Goal: Entertainment & Leisure: Consume media (video, audio)

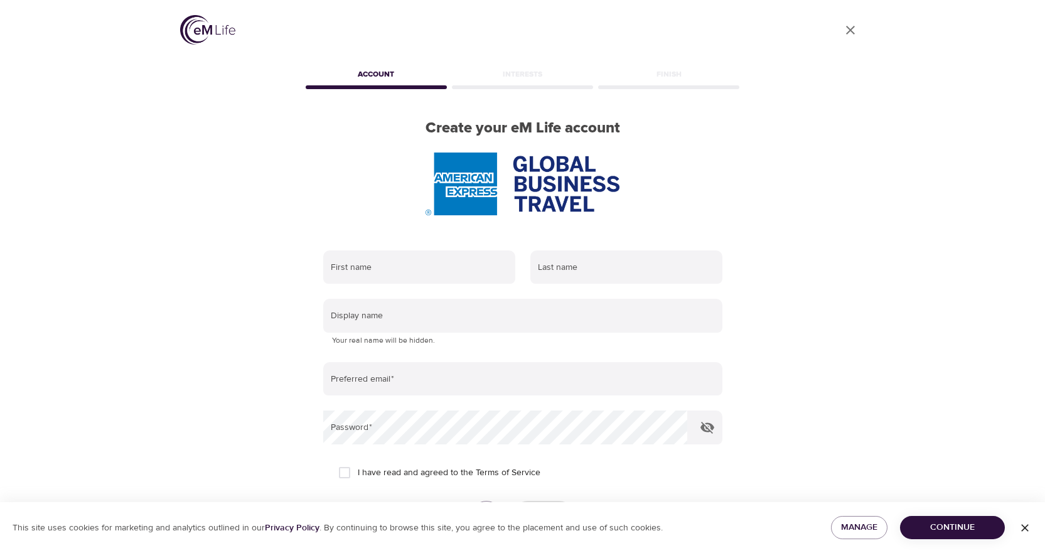
click at [600, 552] on link "Log in" at bounding box center [598, 559] width 26 height 13
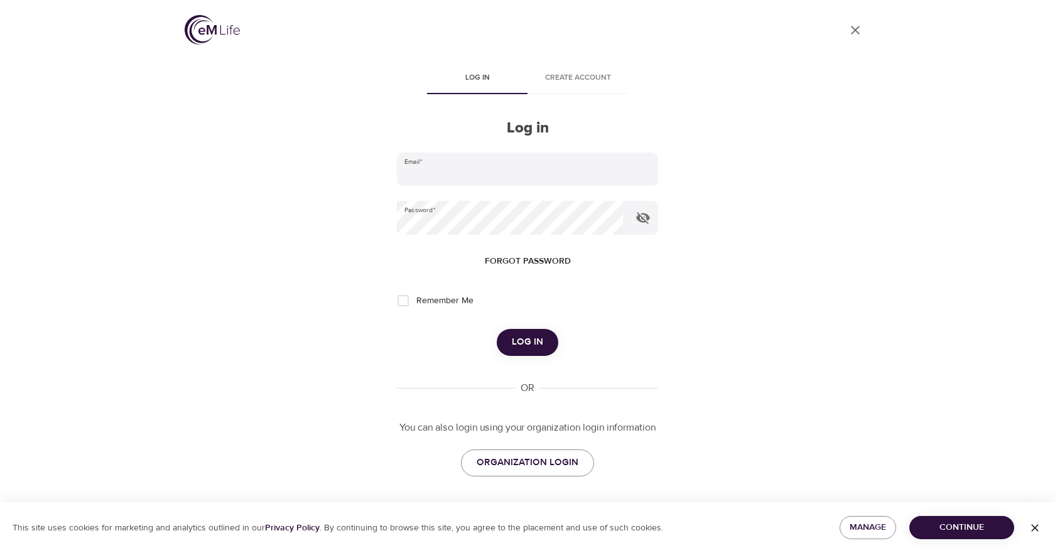
type input "[PERSON_NAME][EMAIL_ADDRESS][PERSON_NAME][DOMAIN_NAME]"
click at [527, 338] on span "Log in" at bounding box center [527, 342] width 31 height 16
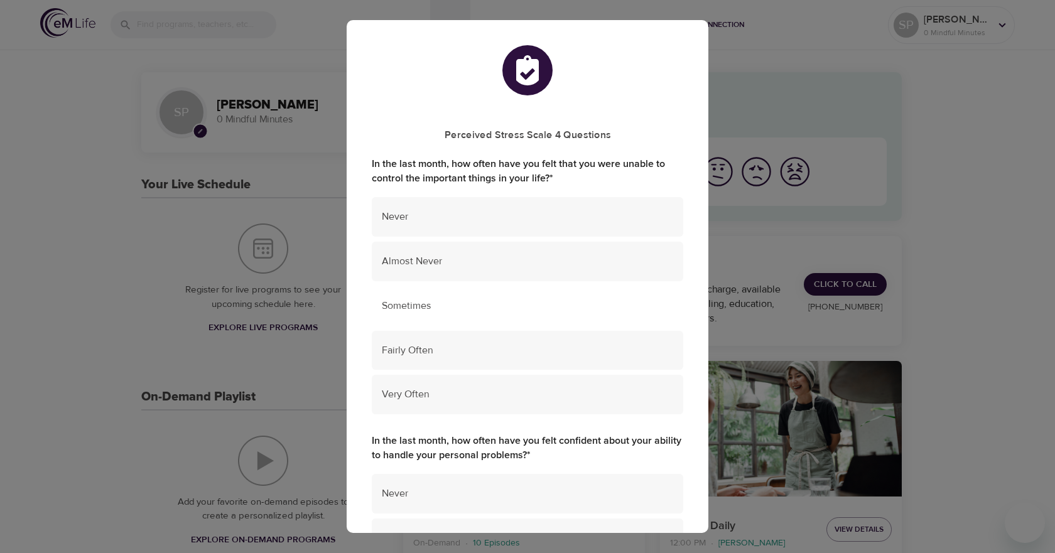
click at [429, 302] on span "Sometimes" at bounding box center [527, 306] width 291 height 14
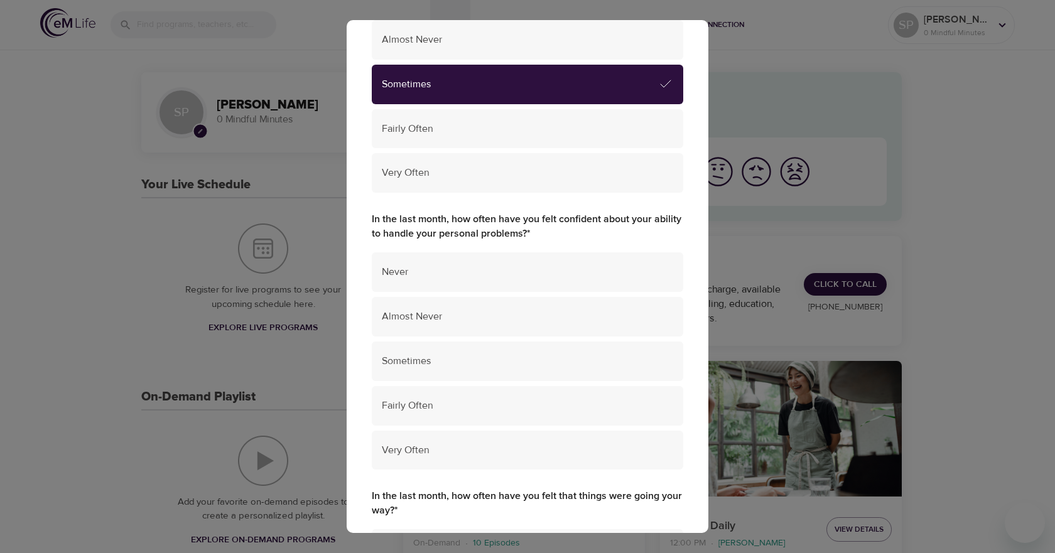
scroll to position [251, 0]
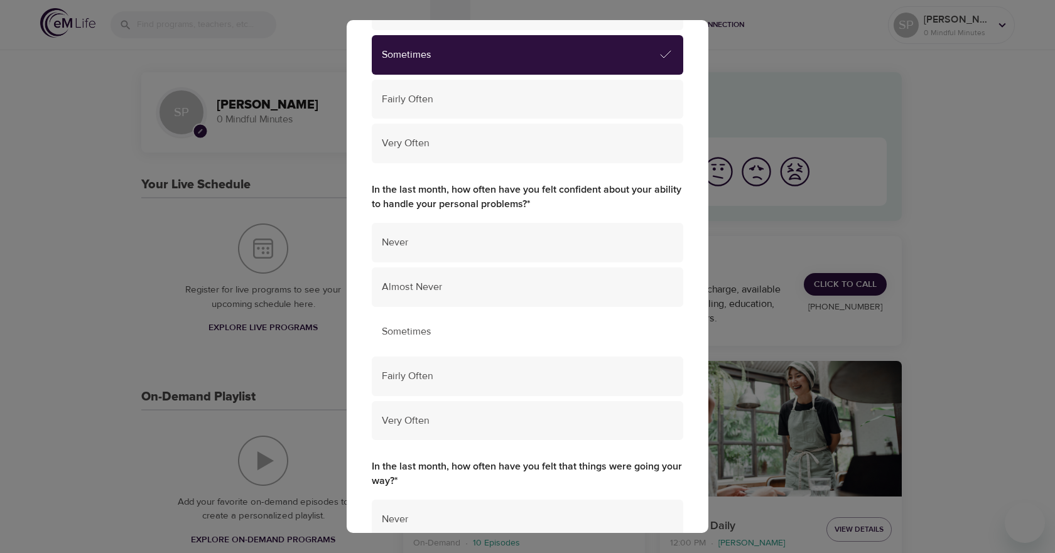
click at [554, 340] on div "Sometimes" at bounding box center [527, 332] width 311 height 40
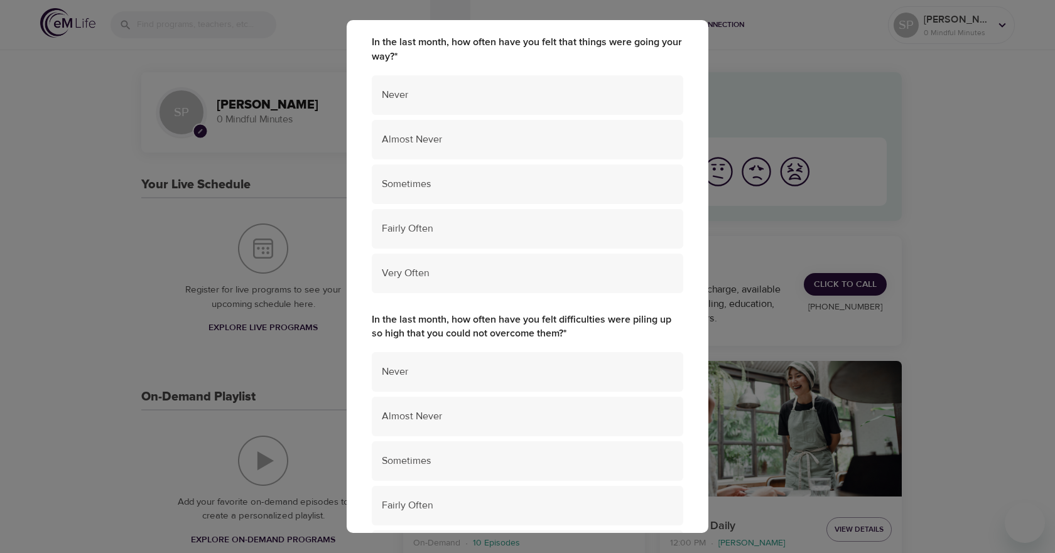
scroll to position [691, 0]
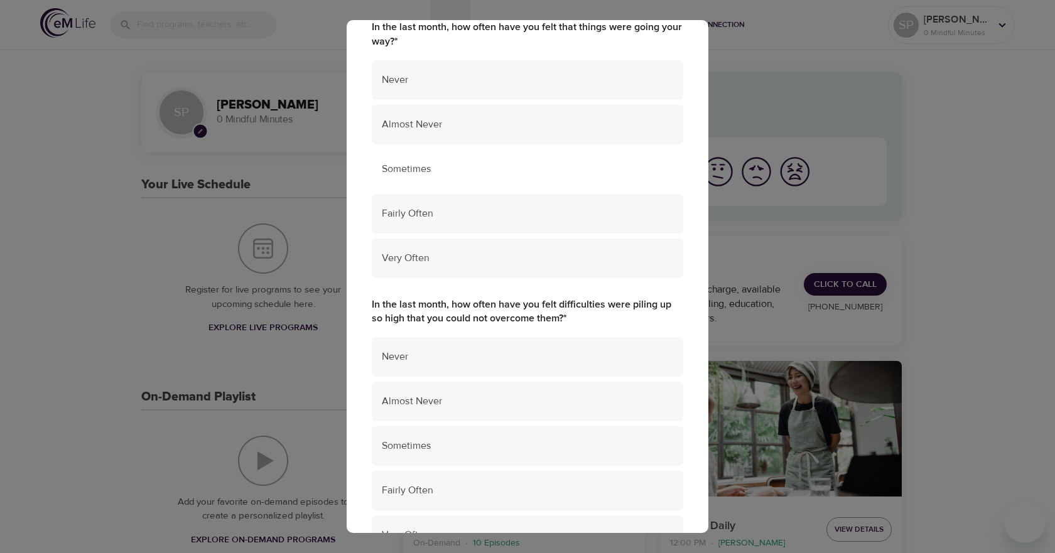
click at [463, 171] on span "Sometimes" at bounding box center [527, 169] width 291 height 14
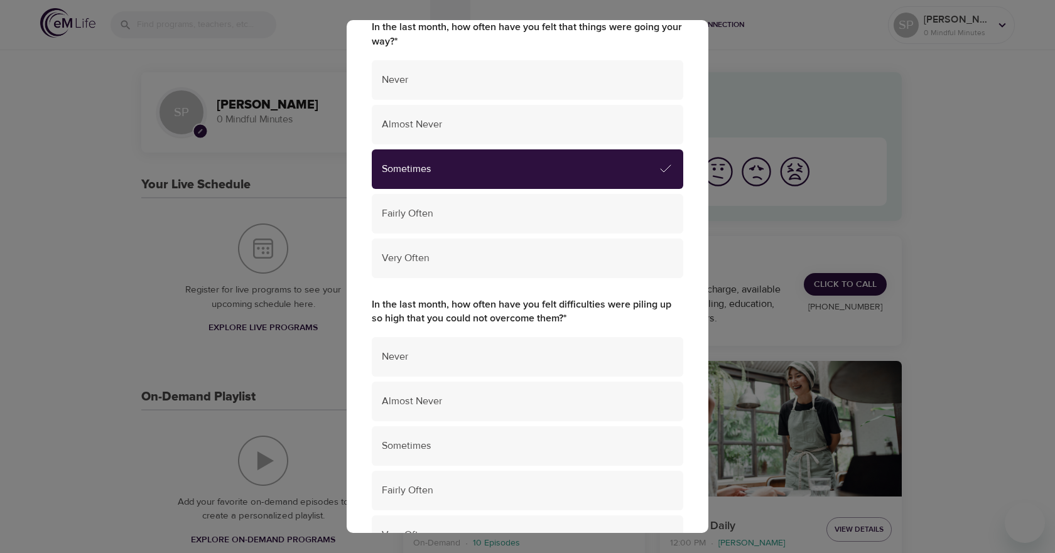
scroll to position [753, 0]
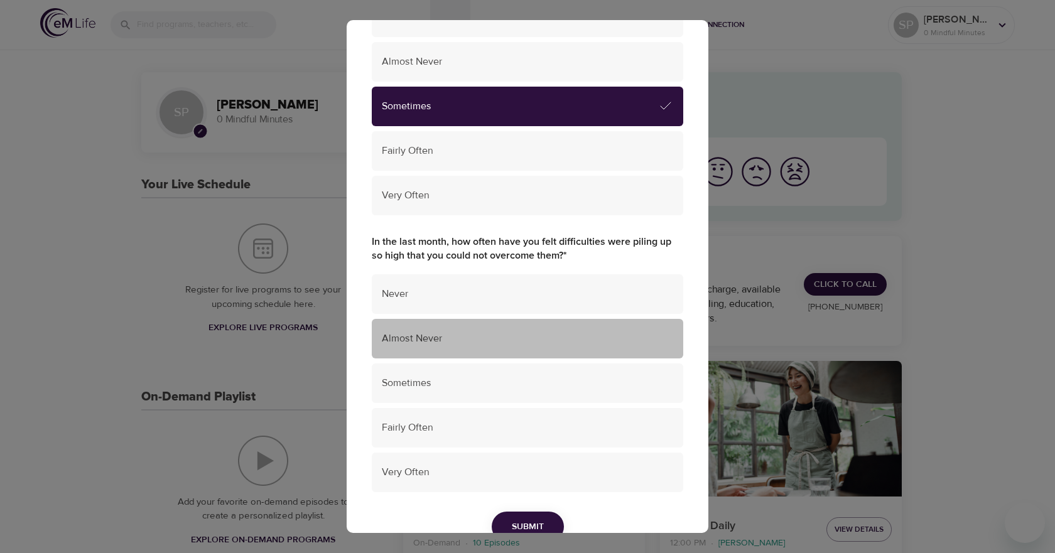
click at [591, 339] on span "Almost Never" at bounding box center [527, 338] width 291 height 14
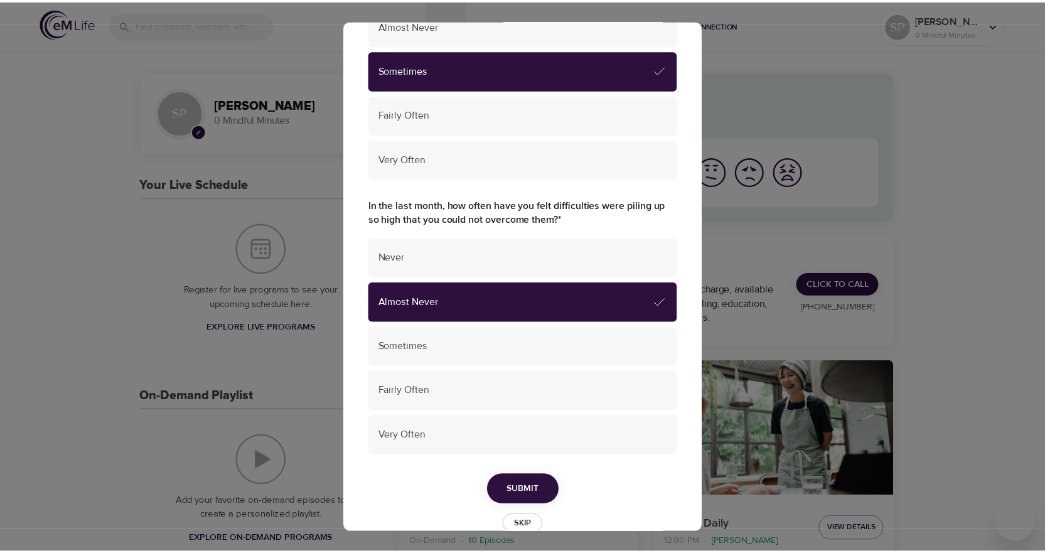
scroll to position [817, 0]
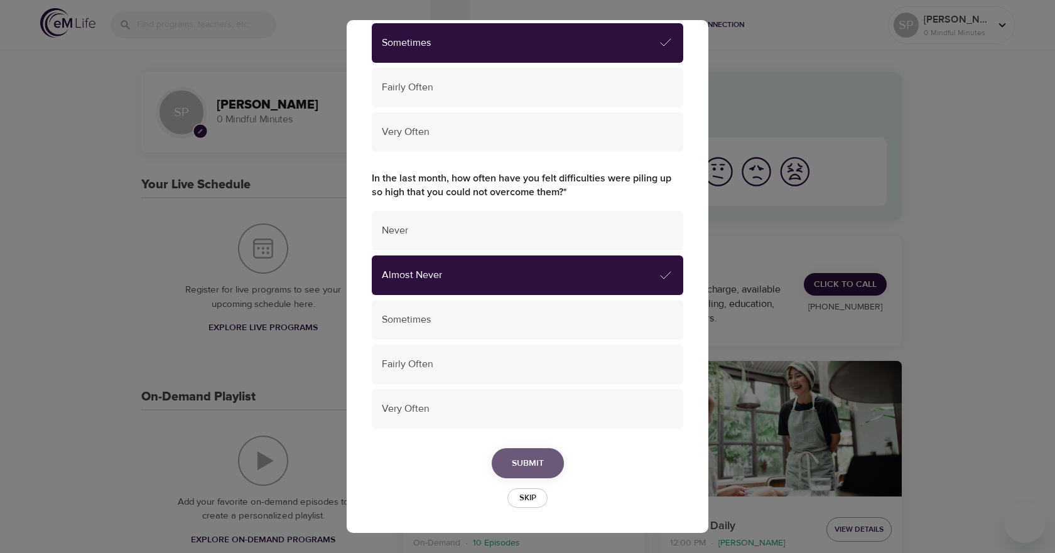
click at [536, 463] on span "Submit" at bounding box center [528, 464] width 32 height 16
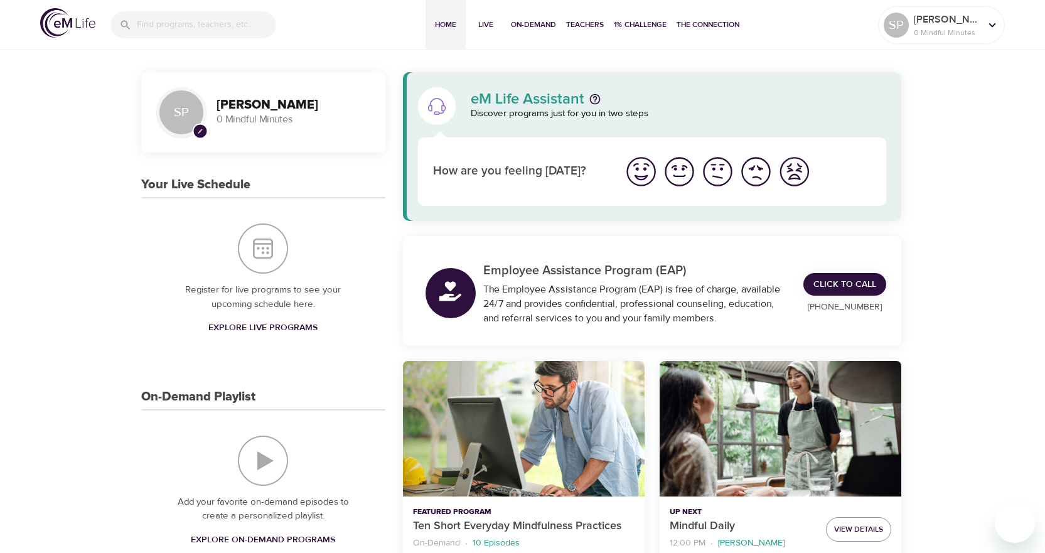
click at [708, 164] on img "I'm feeling ok" at bounding box center [718, 171] width 35 height 35
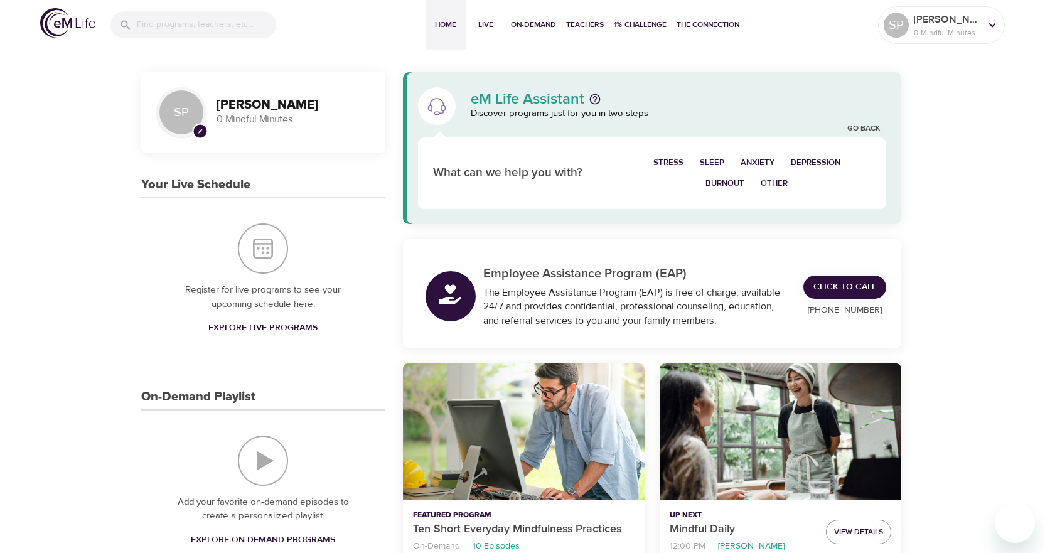
click at [721, 187] on span "Burnout" at bounding box center [725, 183] width 39 height 14
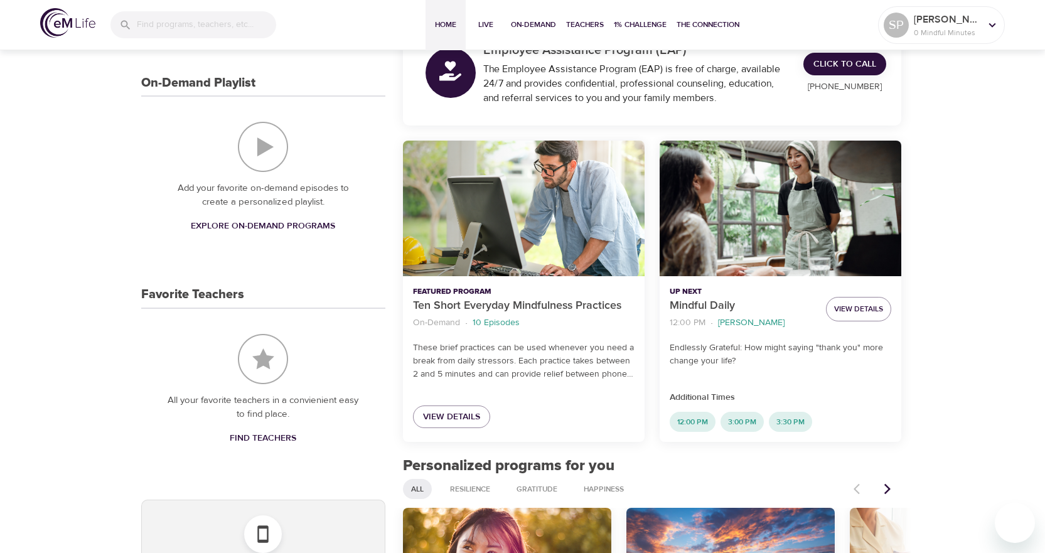
scroll to position [377, 0]
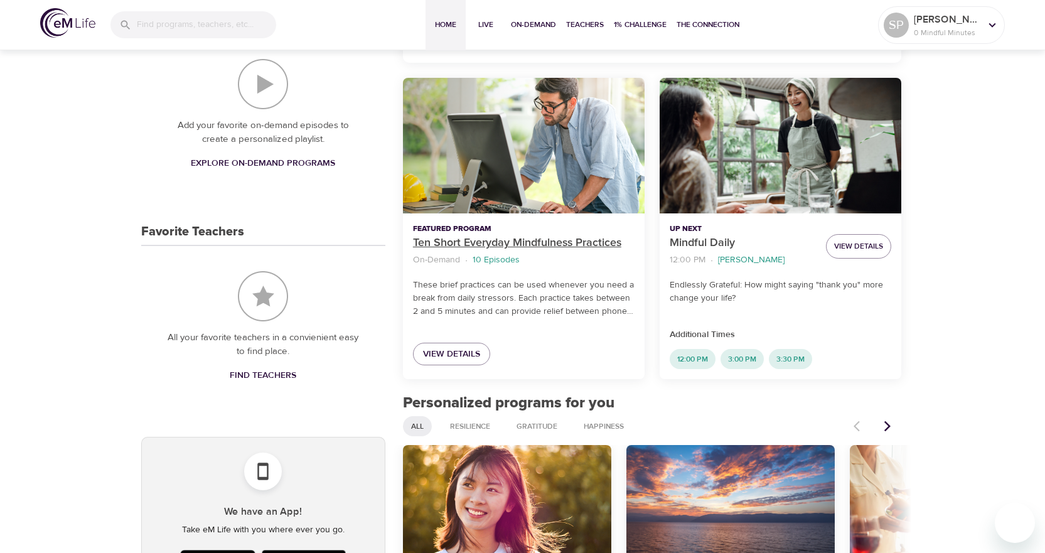
click at [537, 242] on p "Ten Short Everyday Mindfulness Practices" at bounding box center [524, 243] width 222 height 17
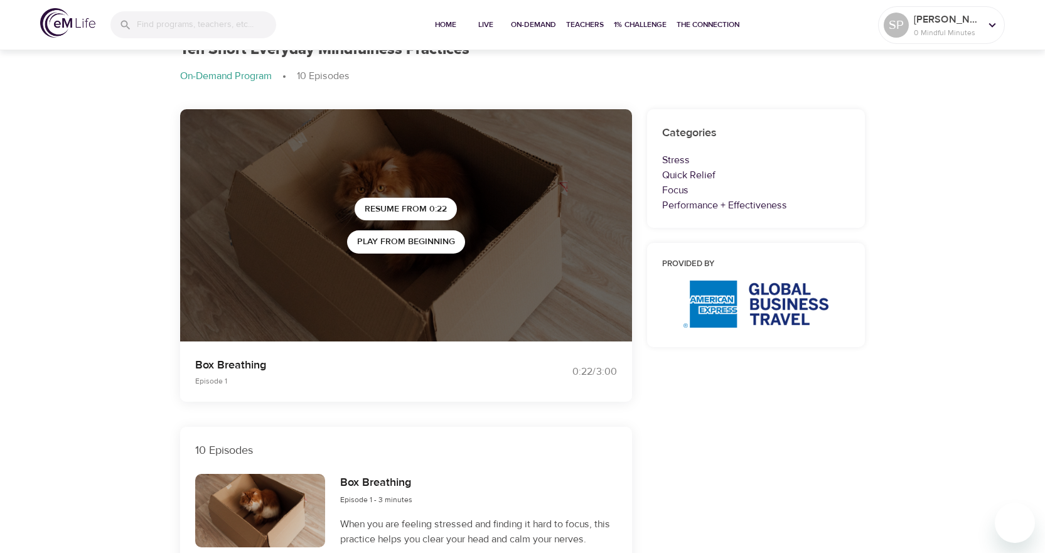
scroll to position [377, 0]
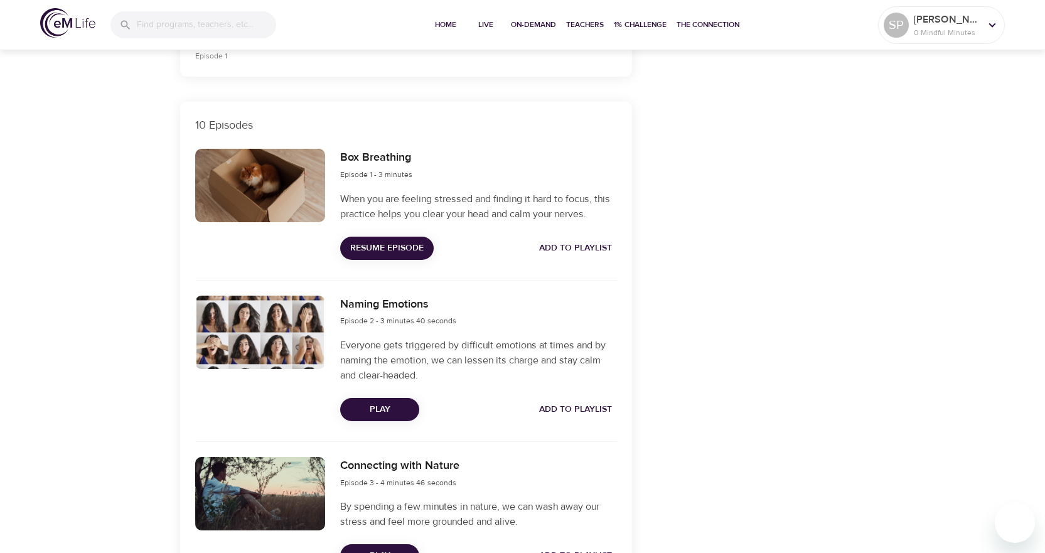
click at [379, 154] on h6 "Box Breathing" at bounding box center [376, 158] width 72 height 18
click at [385, 232] on div "Box Breathing Episode 1 - 3 minutes When you are feeling stressed and finding i…" at bounding box center [478, 204] width 291 height 126
click at [404, 256] on span "Resume Episode" at bounding box center [386, 248] width 73 height 16
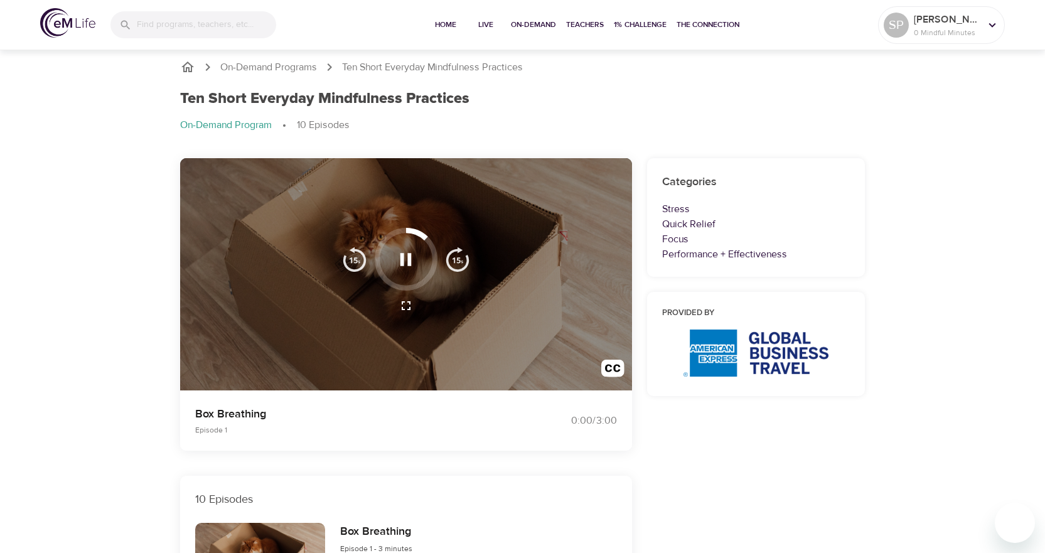
scroll to position [0, 0]
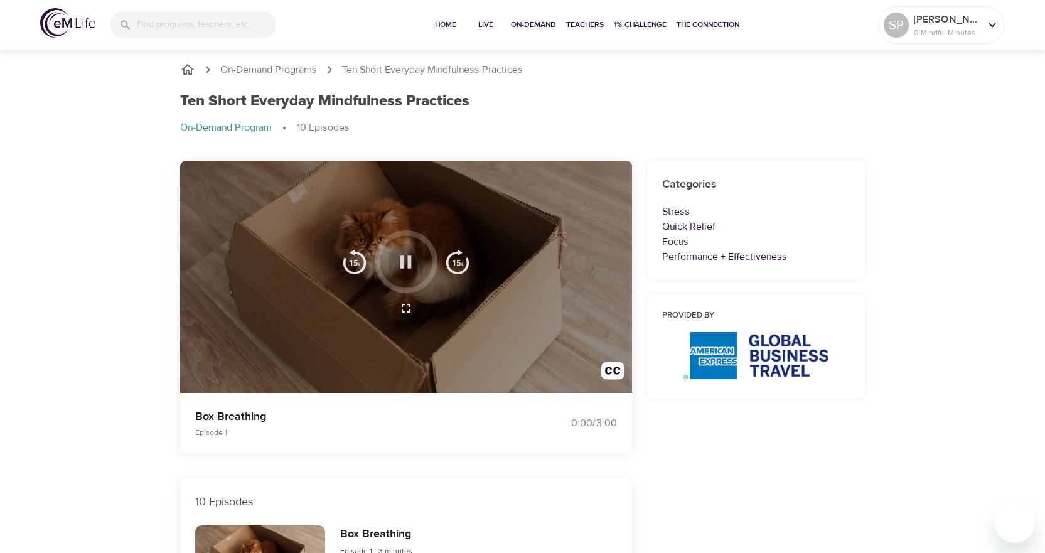
click at [404, 266] on icon "button" at bounding box center [406, 262] width 11 height 13
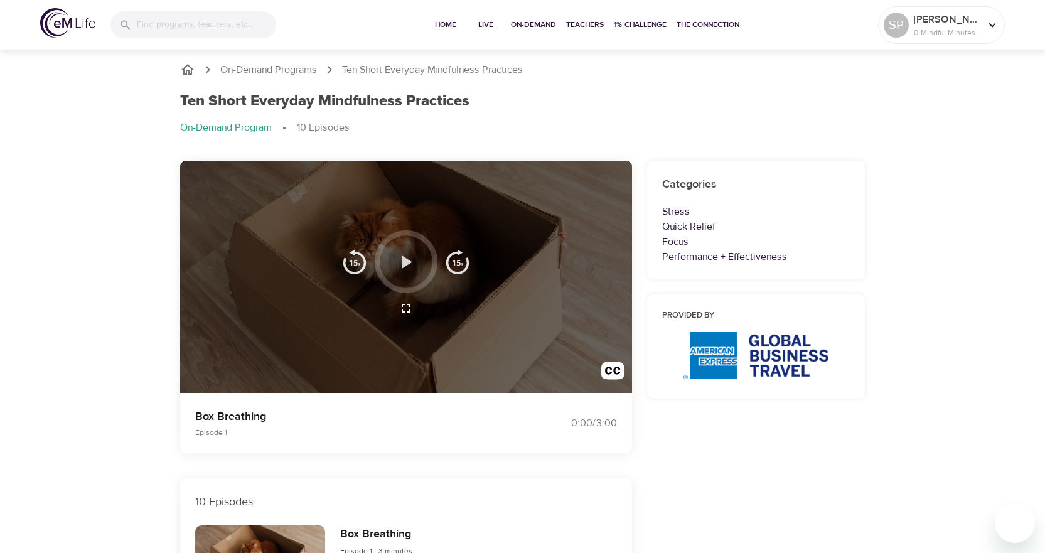
click at [412, 269] on icon "button" at bounding box center [406, 262] width 22 height 22
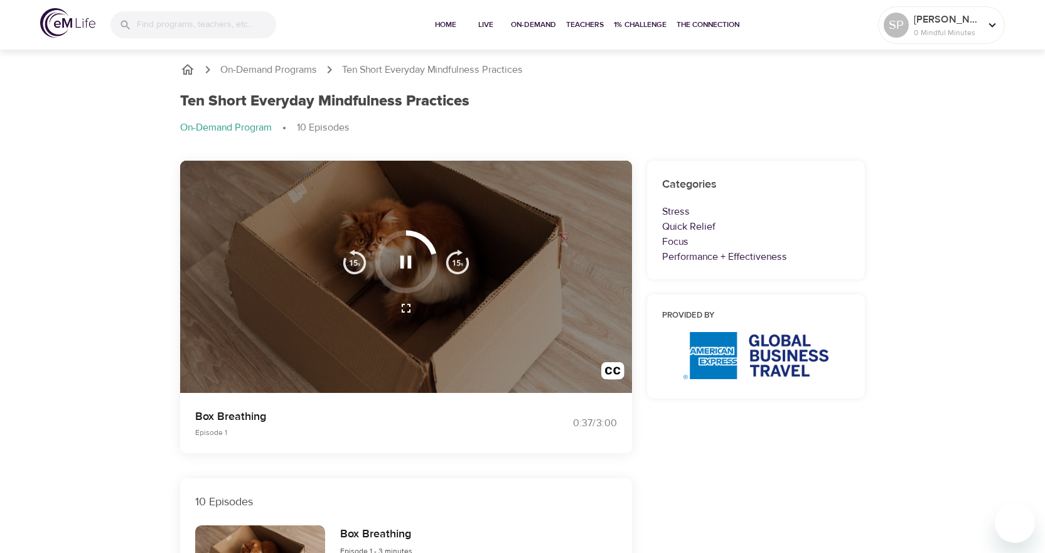
click at [458, 264] on img "button" at bounding box center [457, 261] width 25 height 25
click at [459, 265] on img "button" at bounding box center [457, 261] width 25 height 25
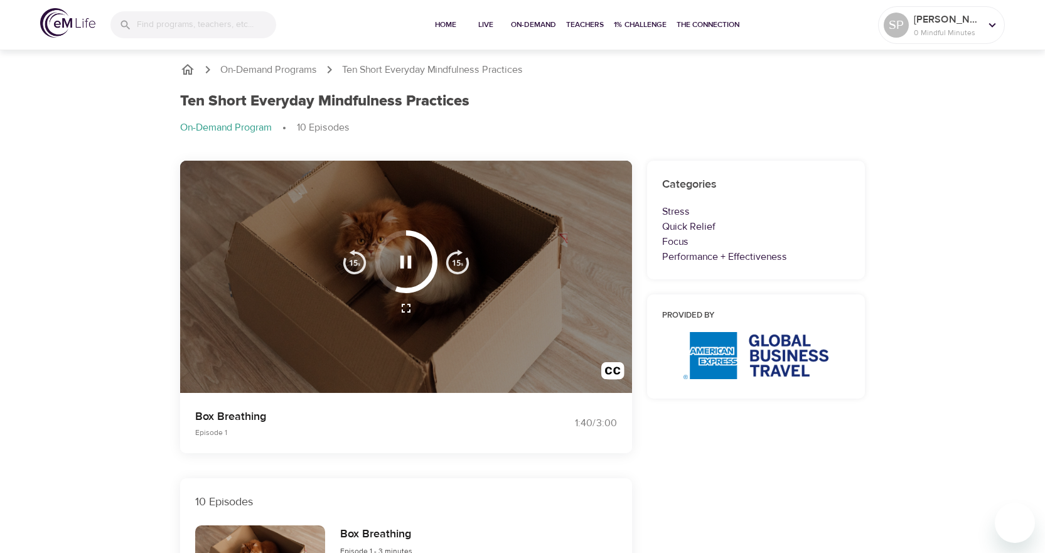
click at [459, 265] on img "button" at bounding box center [457, 261] width 25 height 25
click at [464, 266] on img "button" at bounding box center [457, 261] width 25 height 25
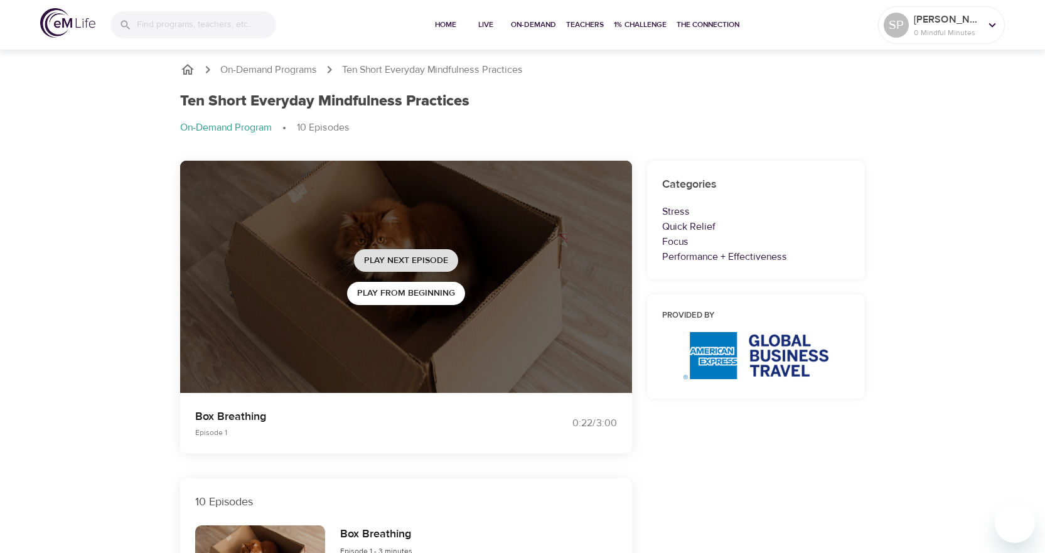
click at [424, 262] on span "Play Next Episode" at bounding box center [406, 261] width 84 height 16
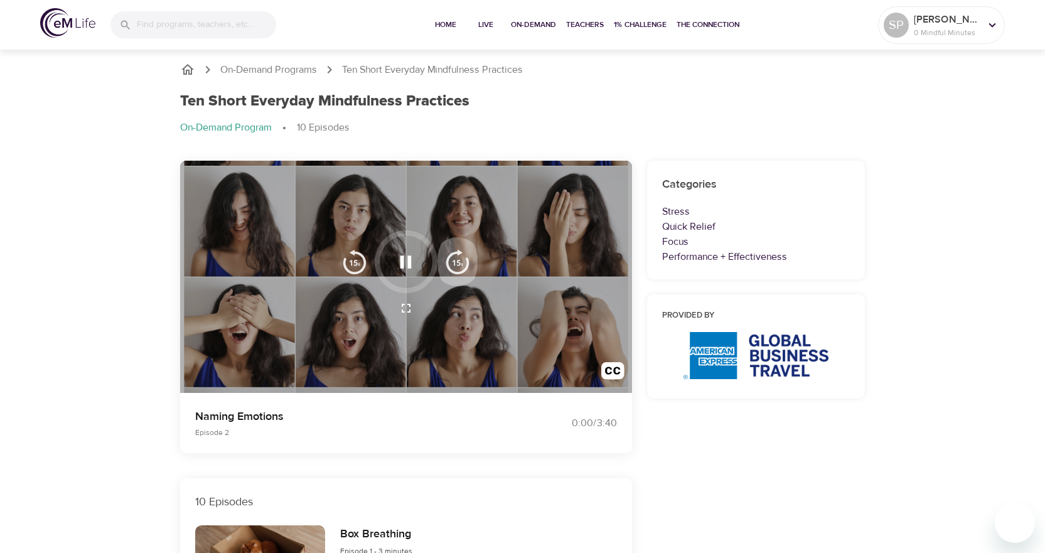
click at [457, 265] on img "button" at bounding box center [457, 261] width 25 height 25
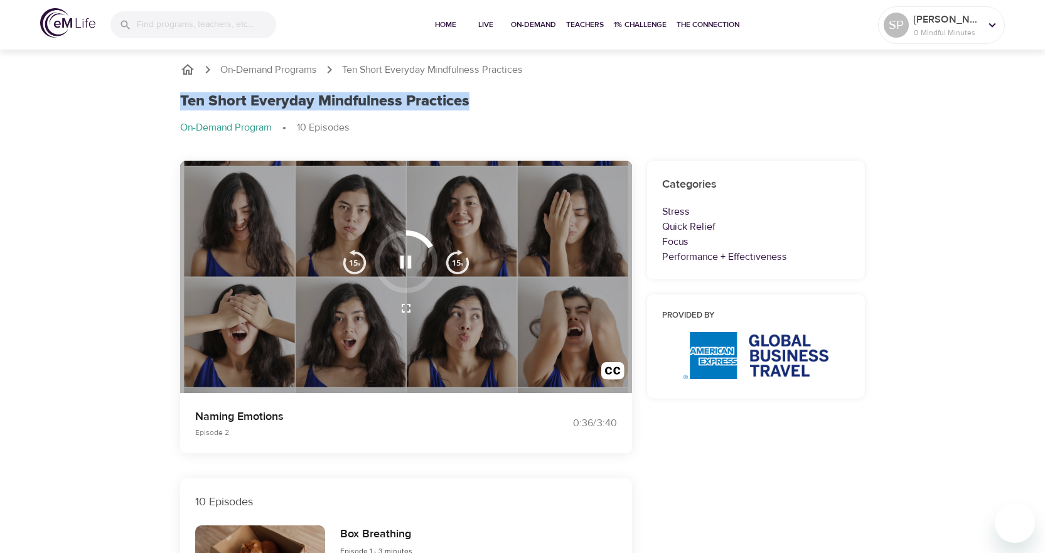
drag, startPoint x: 174, startPoint y: 99, endPoint x: 472, endPoint y: 100, distance: 298.2
click at [472, 100] on div "Ten Short Everyday Mindfulness Practices On-Demand Program 10 Episodes" at bounding box center [523, 119] width 701 height 68
copy h1 "Ten Short Everyday Mindfulness Practices"
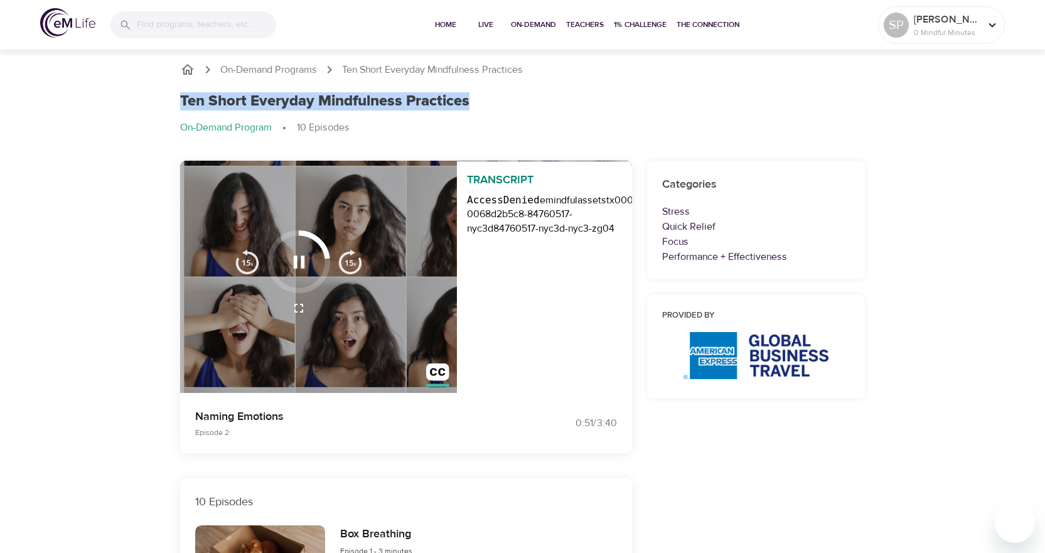
click at [341, 266] on img "button" at bounding box center [350, 261] width 25 height 25
click at [345, 269] on img "button" at bounding box center [350, 261] width 25 height 25
click at [350, 269] on img "button" at bounding box center [350, 261] width 25 height 25
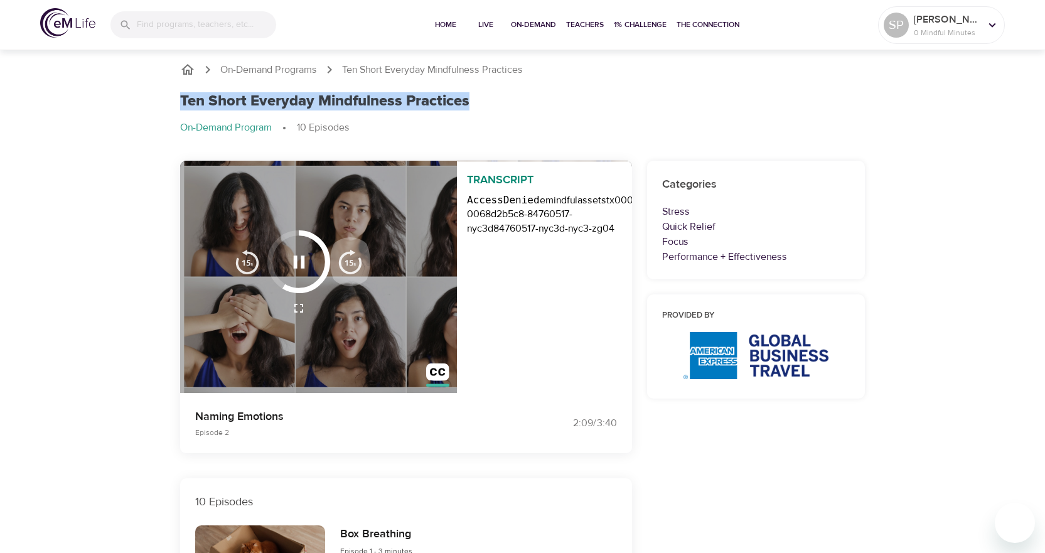
click at [350, 269] on img "button" at bounding box center [350, 261] width 25 height 25
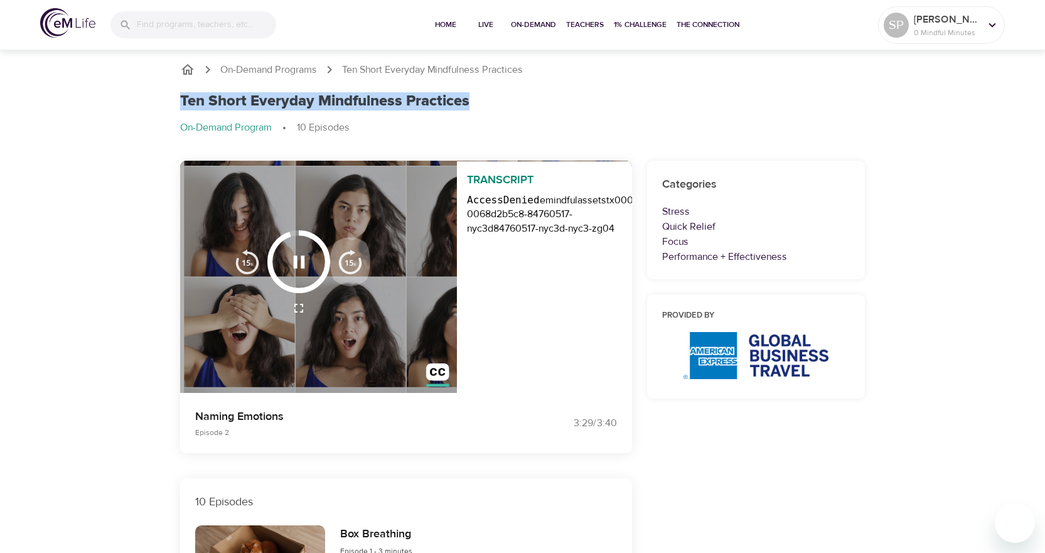
click at [350, 269] on img "button" at bounding box center [350, 261] width 25 height 25
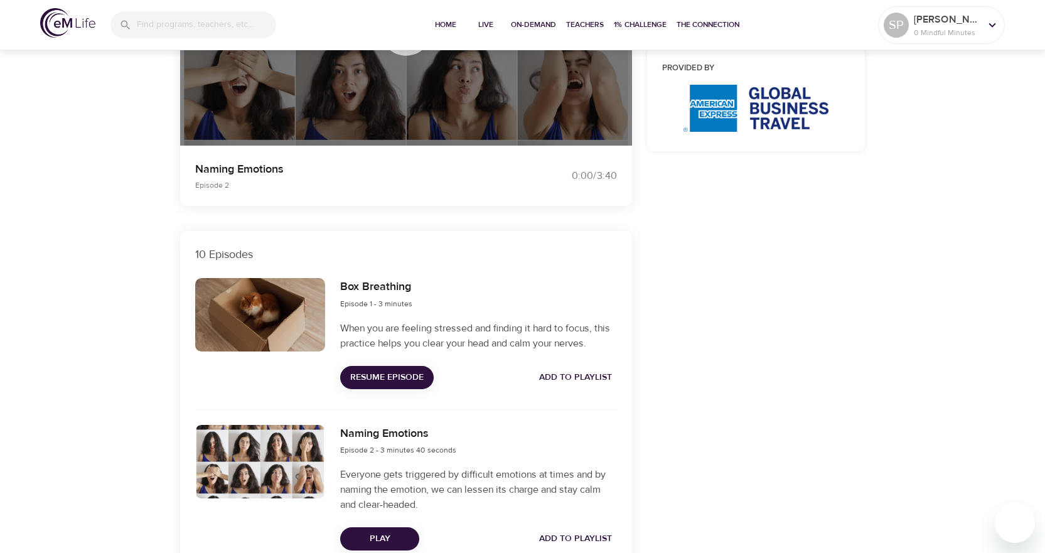
scroll to position [314, 0]
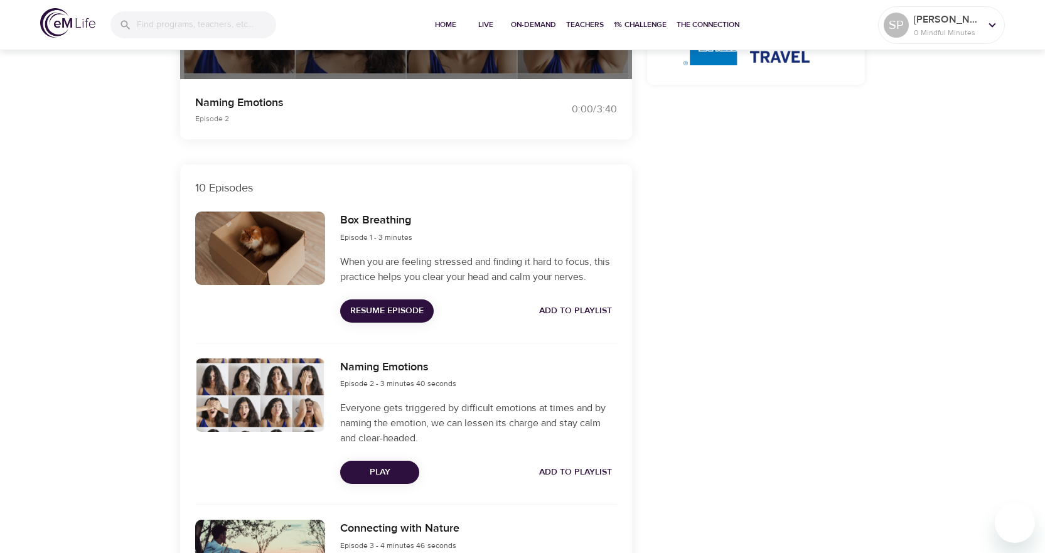
click at [362, 316] on span "Resume Episode" at bounding box center [386, 311] width 73 height 16
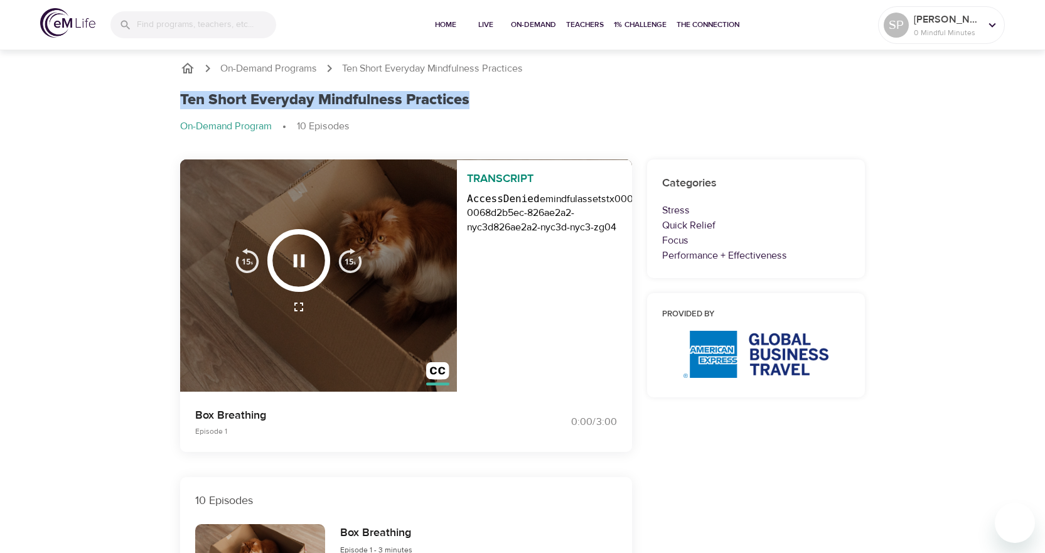
scroll to position [0, 0]
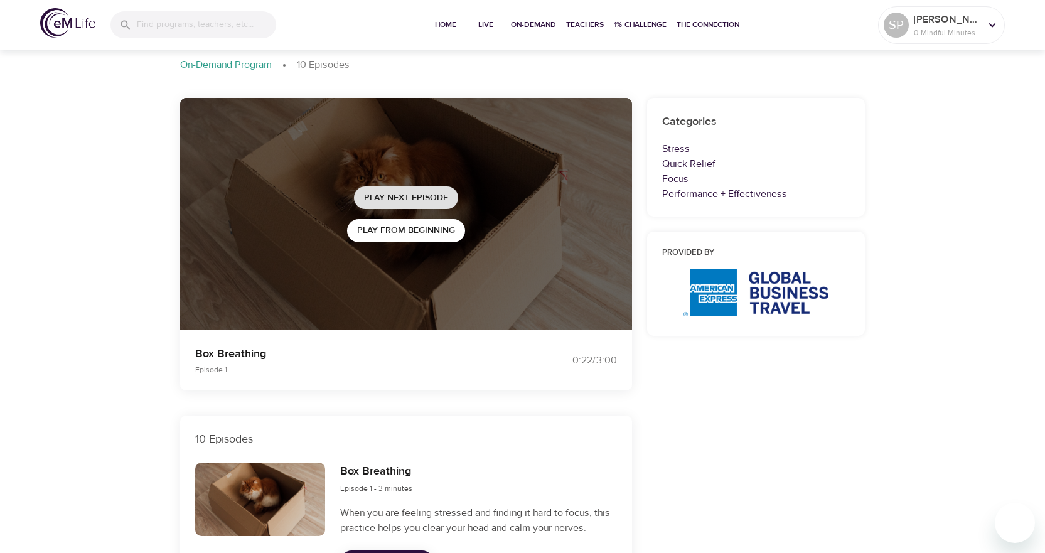
click at [406, 198] on span "Play Next Episode" at bounding box center [406, 198] width 84 height 16
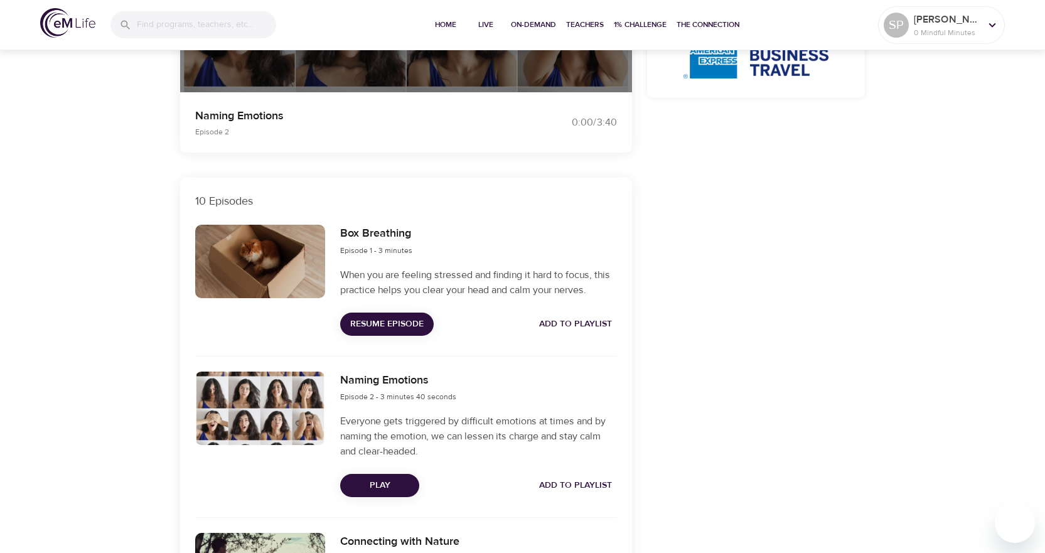
scroll to position [314, 0]
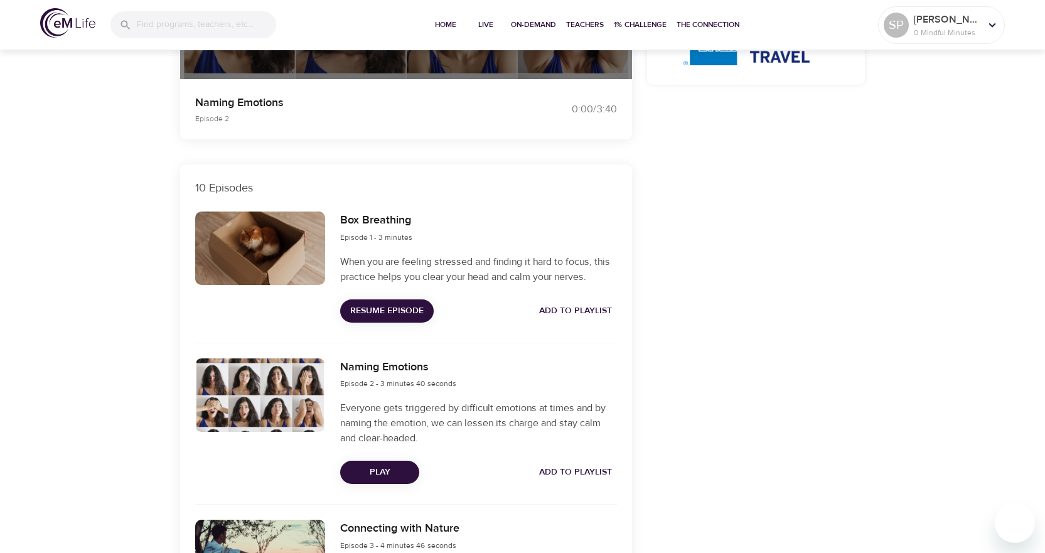
click at [472, 348] on div "Box Breathing Episode 1 - 3 minutes When you are feeling stressed and finding i…" at bounding box center [406, 281] width 452 height 154
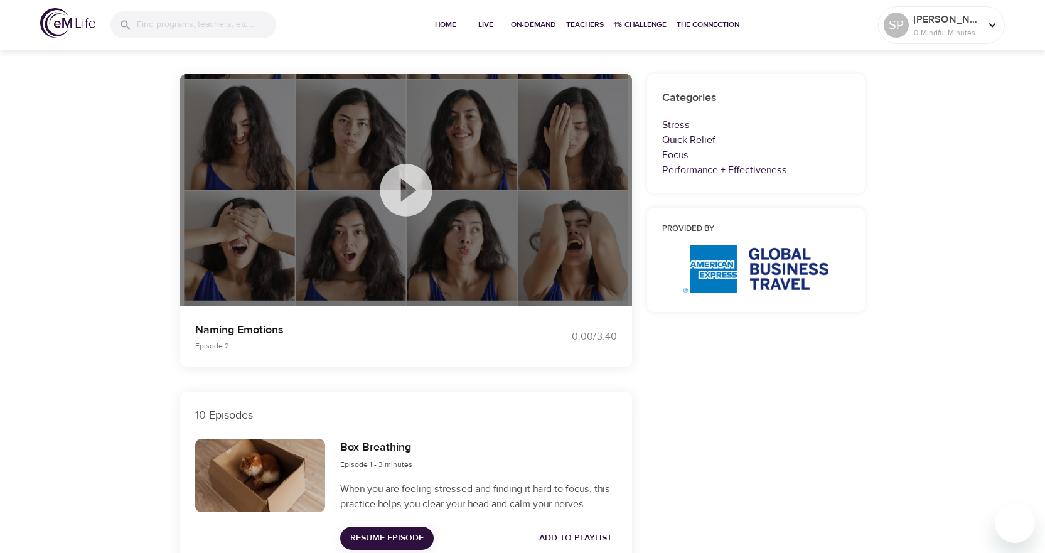
scroll to position [0, 0]
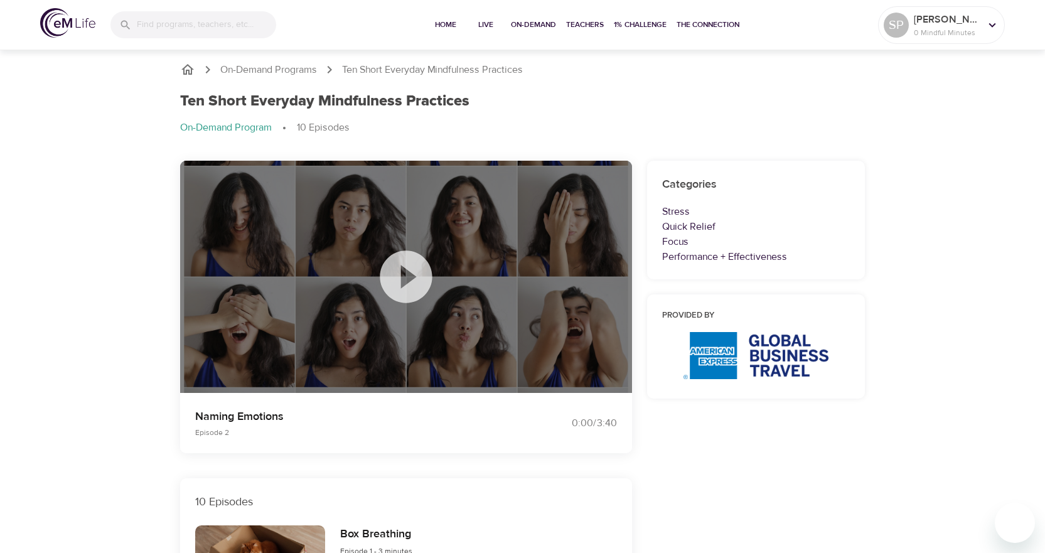
click at [519, 110] on div "Ten Short Everyday Mindfulness Practices" at bounding box center [523, 101] width 686 height 18
click at [402, 288] on icon at bounding box center [406, 276] width 52 height 52
click at [392, 257] on icon at bounding box center [406, 276] width 52 height 52
click at [458, 435] on p "Episode 2" at bounding box center [351, 432] width 313 height 11
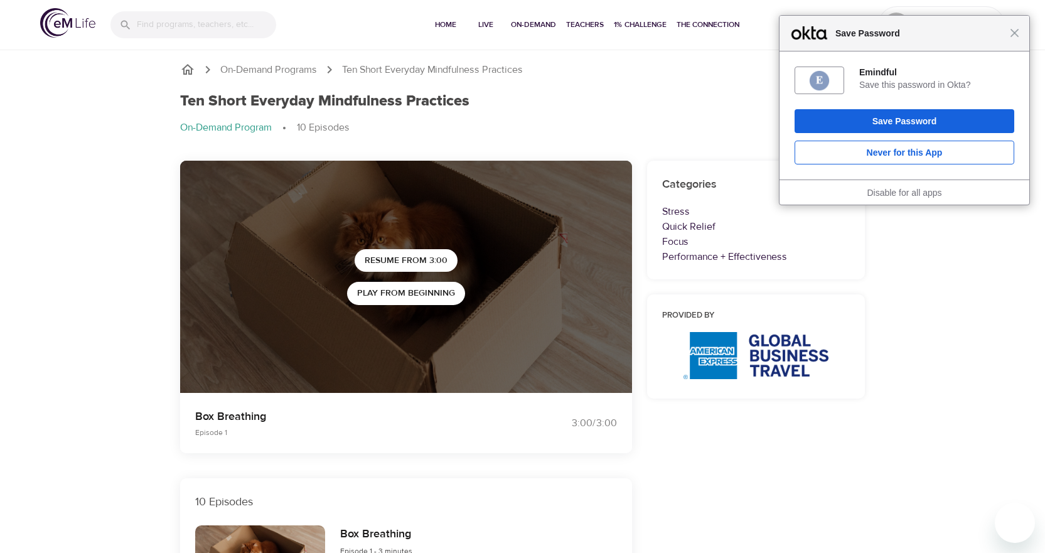
click at [1014, 35] on span "Close" at bounding box center [1014, 32] width 9 height 9
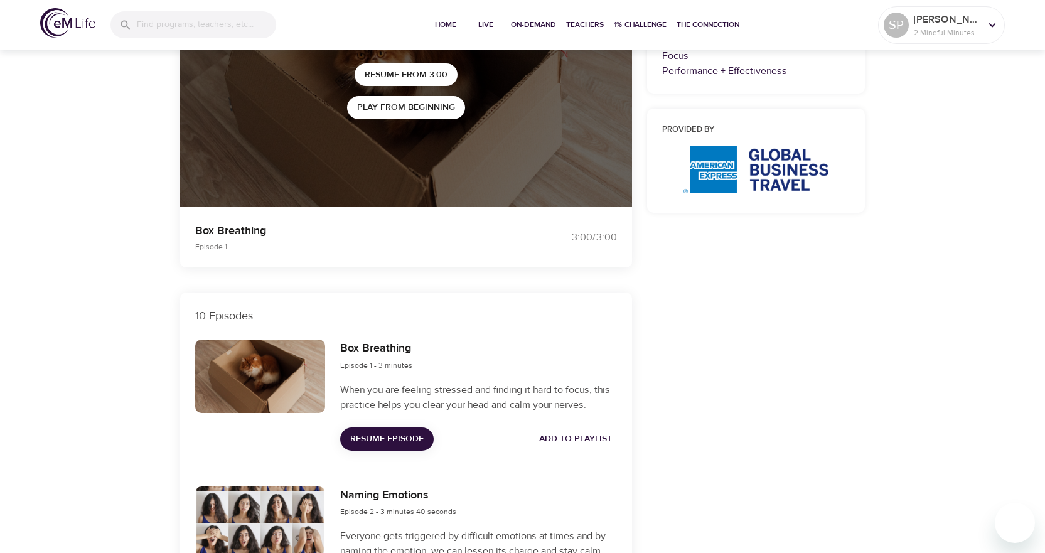
scroll to position [188, 0]
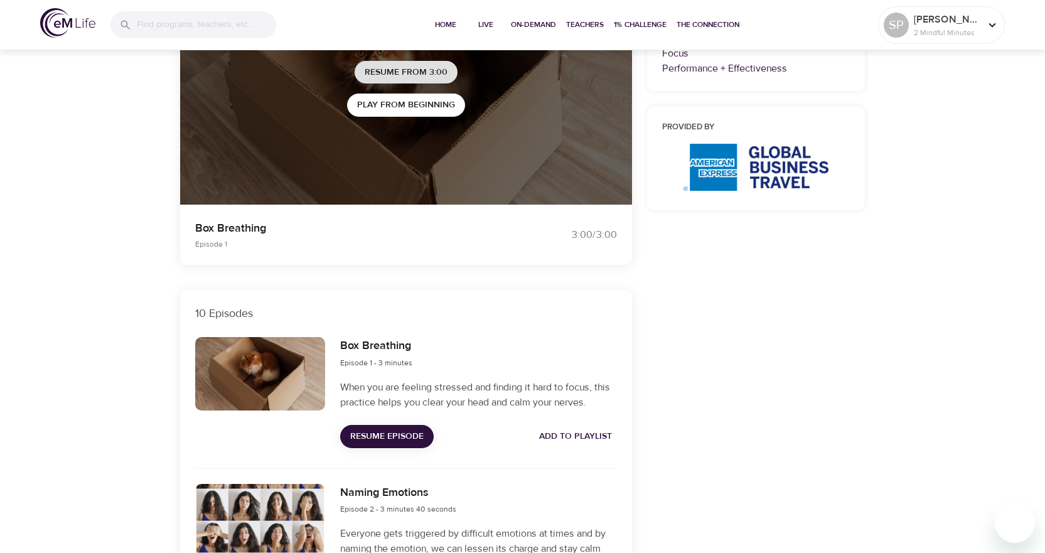
click at [404, 65] on span "Resume from 3:00" at bounding box center [406, 73] width 83 height 16
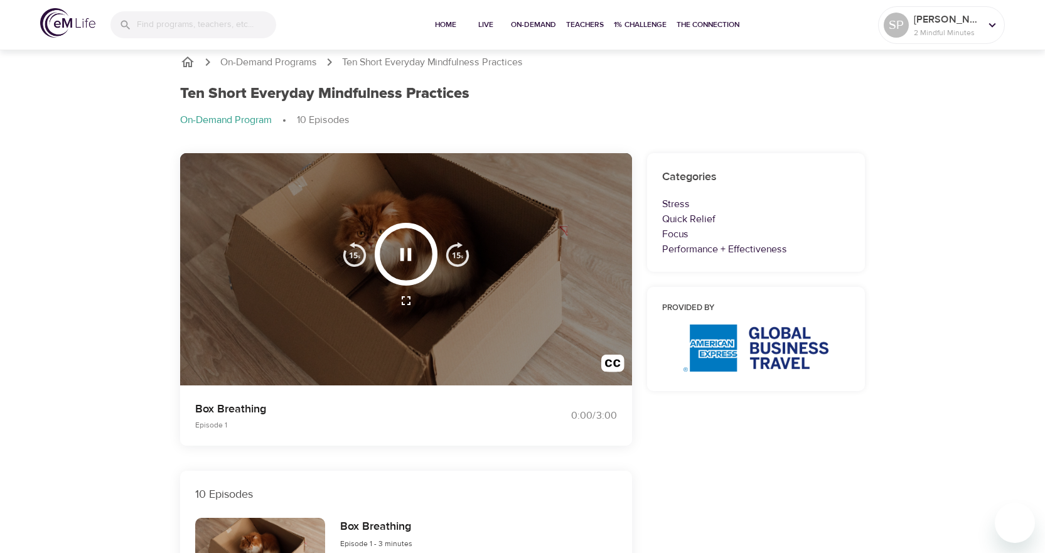
scroll to position [0, 0]
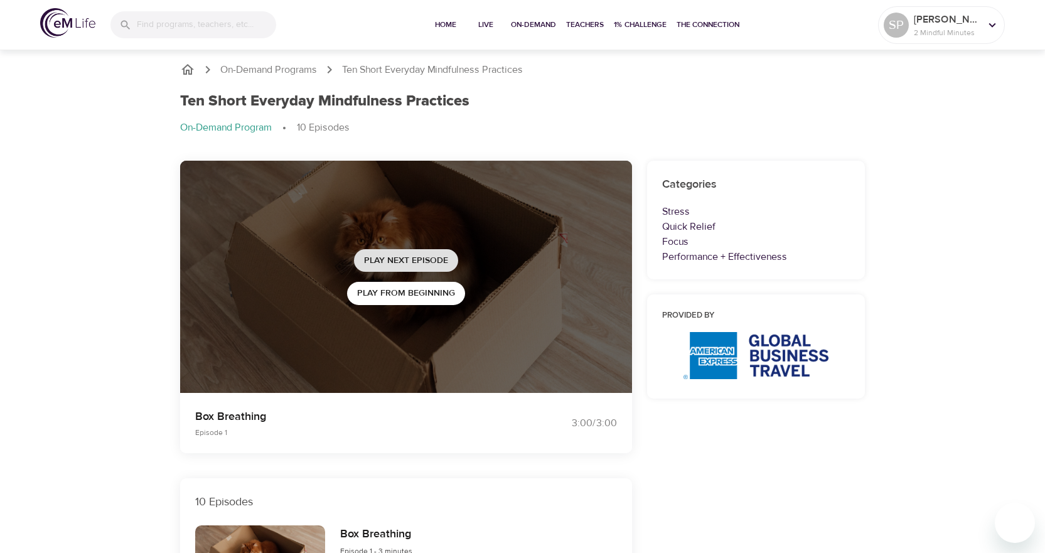
click at [424, 263] on span "Play Next Episode" at bounding box center [406, 261] width 84 height 16
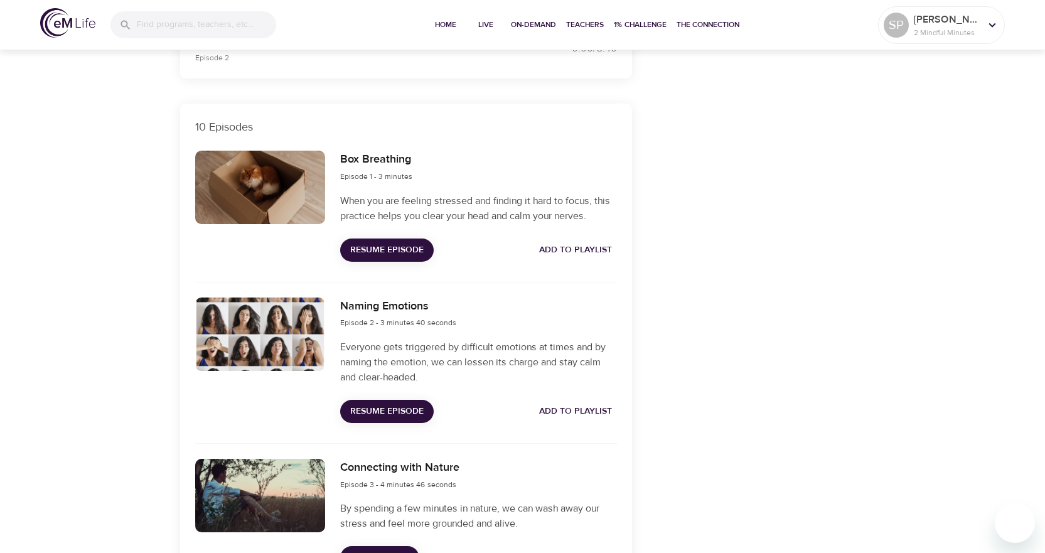
scroll to position [565, 0]
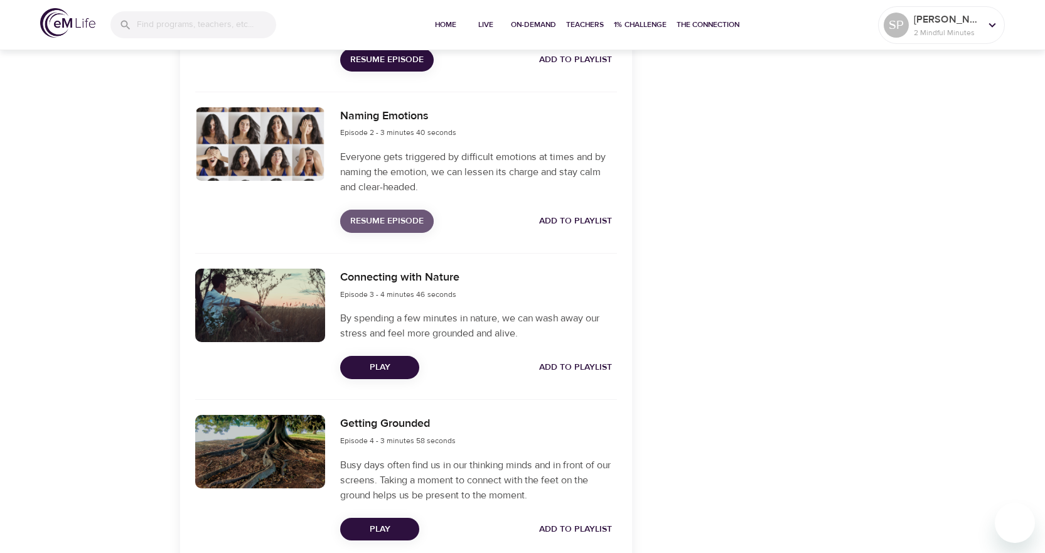
click at [399, 226] on span "Resume Episode" at bounding box center [386, 221] width 73 height 16
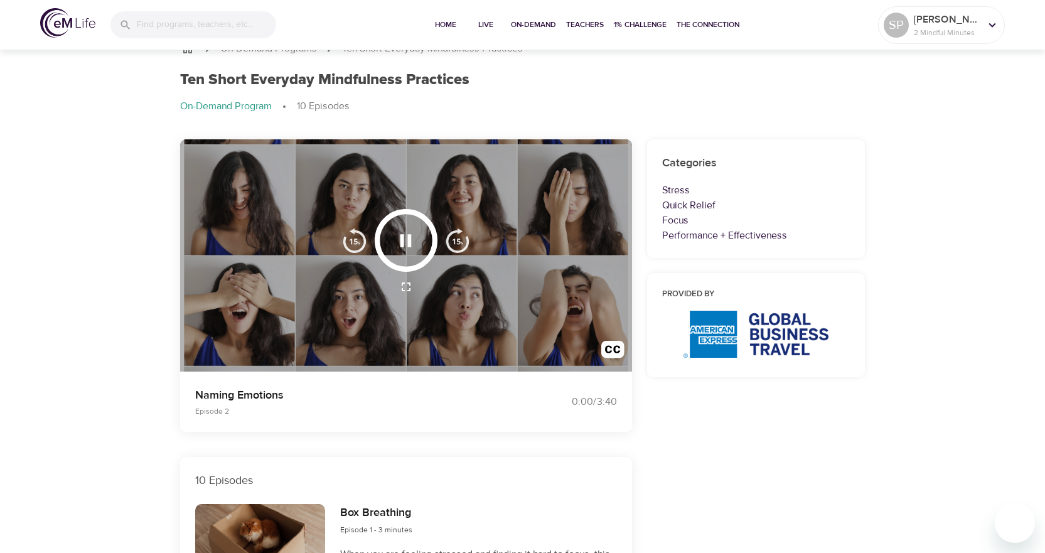
scroll to position [0, 0]
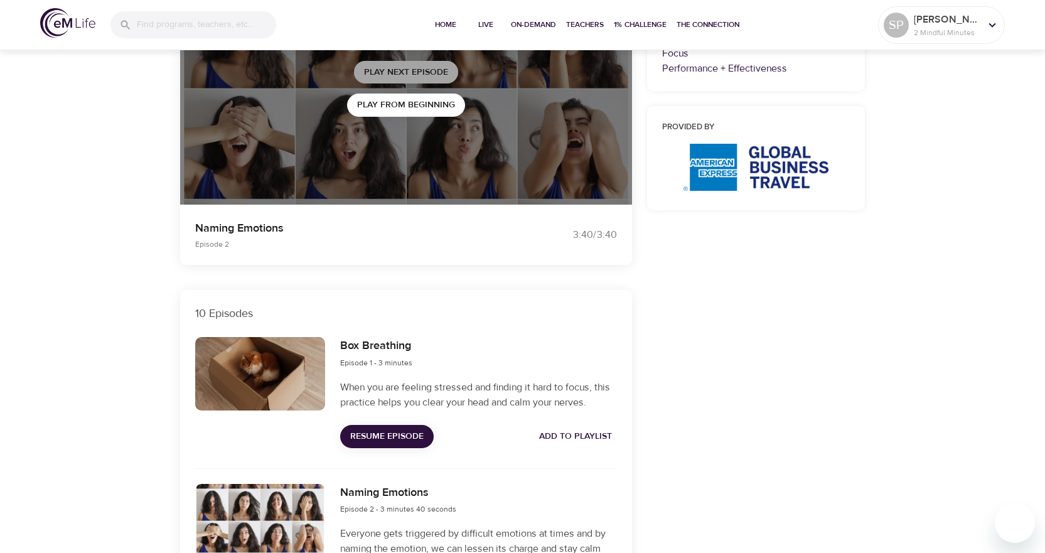
click at [417, 70] on span "Play Next Episode" at bounding box center [406, 73] width 84 height 16
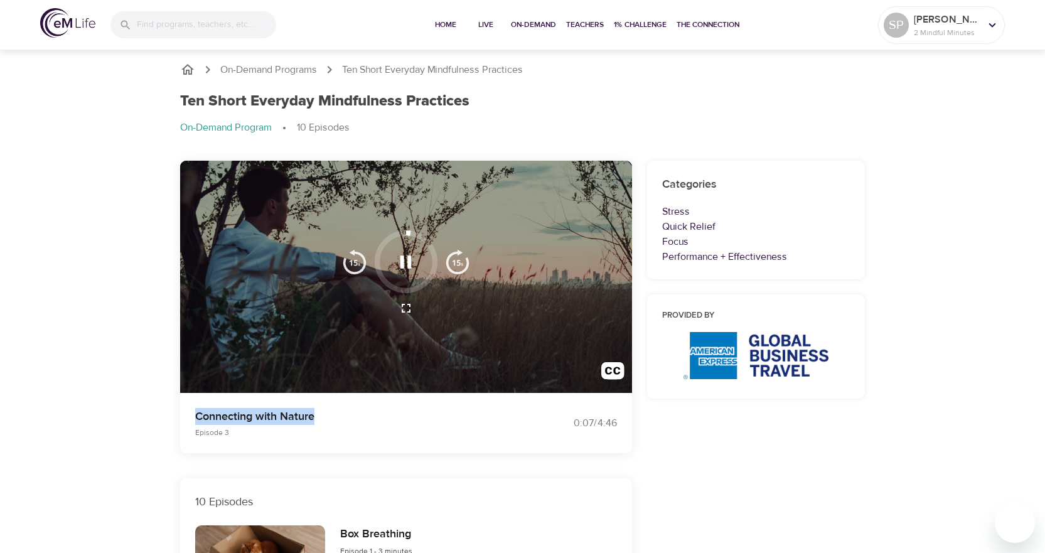
drag, startPoint x: 196, startPoint y: 413, endPoint x: 314, endPoint y: 413, distance: 118.0
click at [314, 413] on p "Connecting with Nature" at bounding box center [351, 416] width 313 height 17
copy p "Connecting with Nature"
click at [397, 266] on icon "button" at bounding box center [406, 262] width 22 height 22
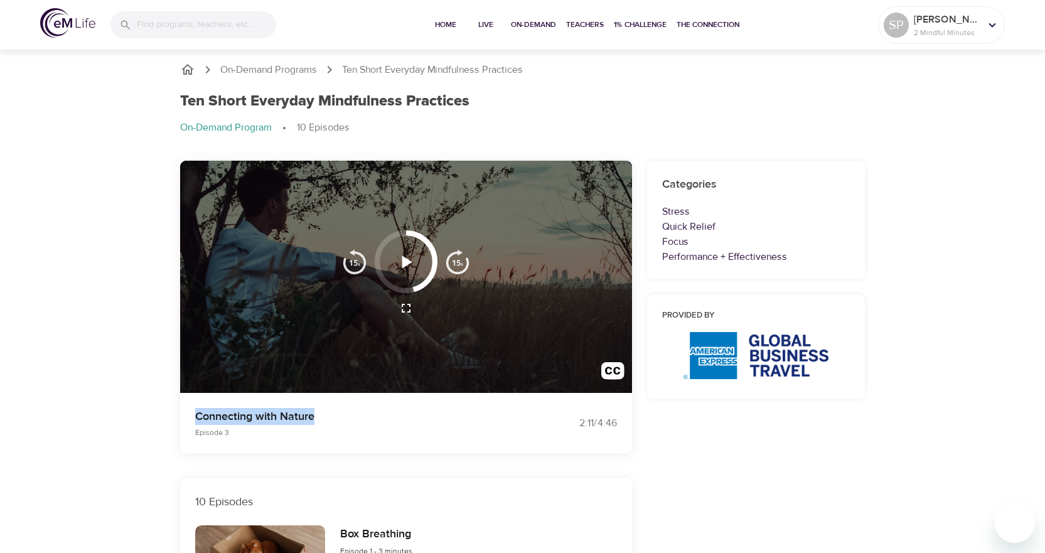
click at [416, 262] on icon "button" at bounding box center [406, 262] width 22 height 22
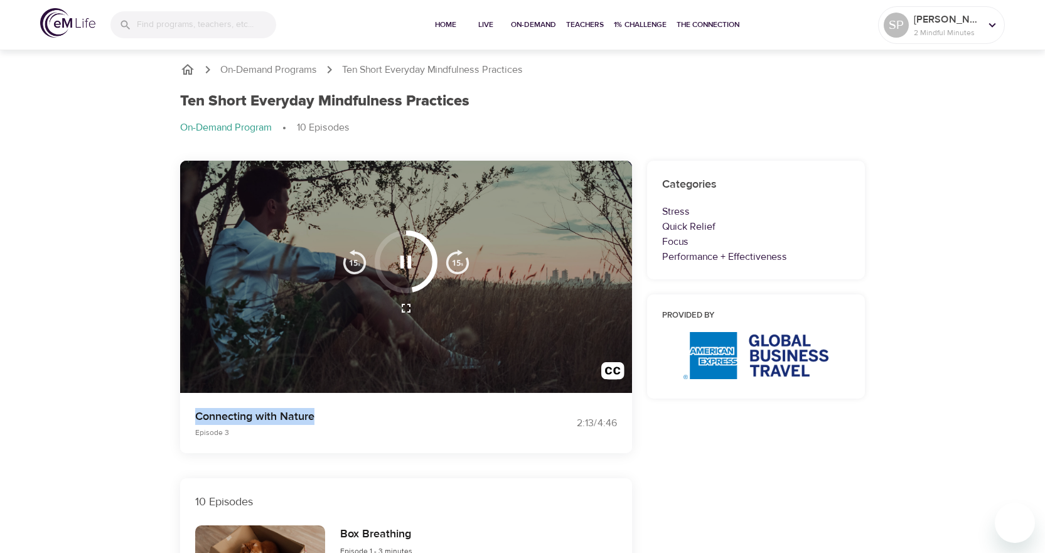
click at [468, 266] on img "button" at bounding box center [457, 261] width 25 height 25
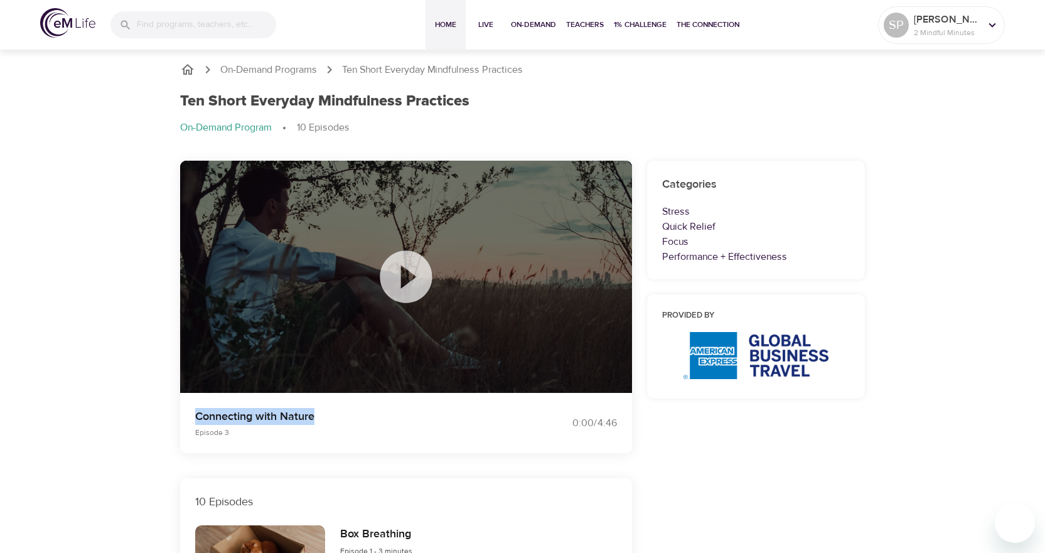
click at [443, 28] on span "Home" at bounding box center [446, 24] width 30 height 13
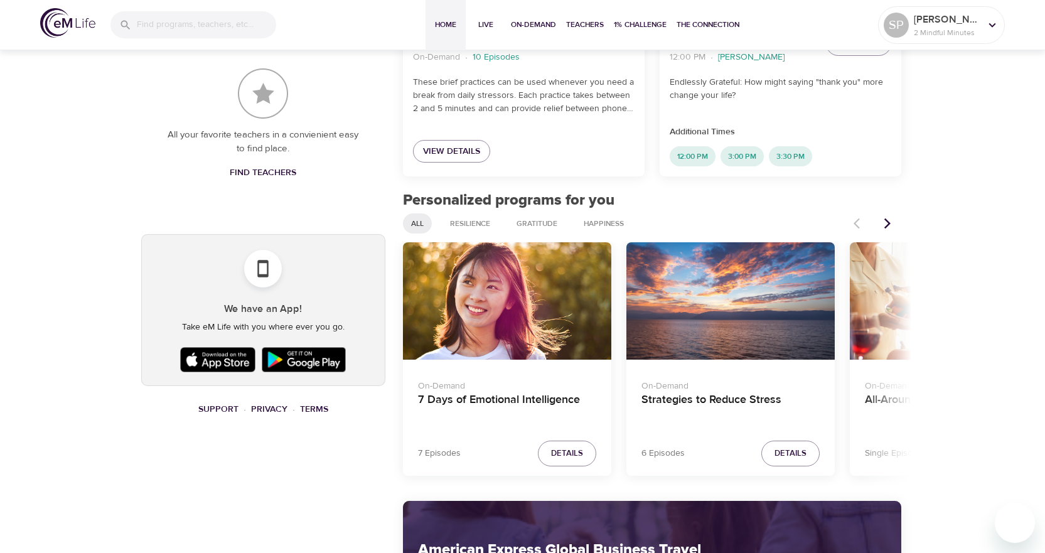
scroll to position [502, 0]
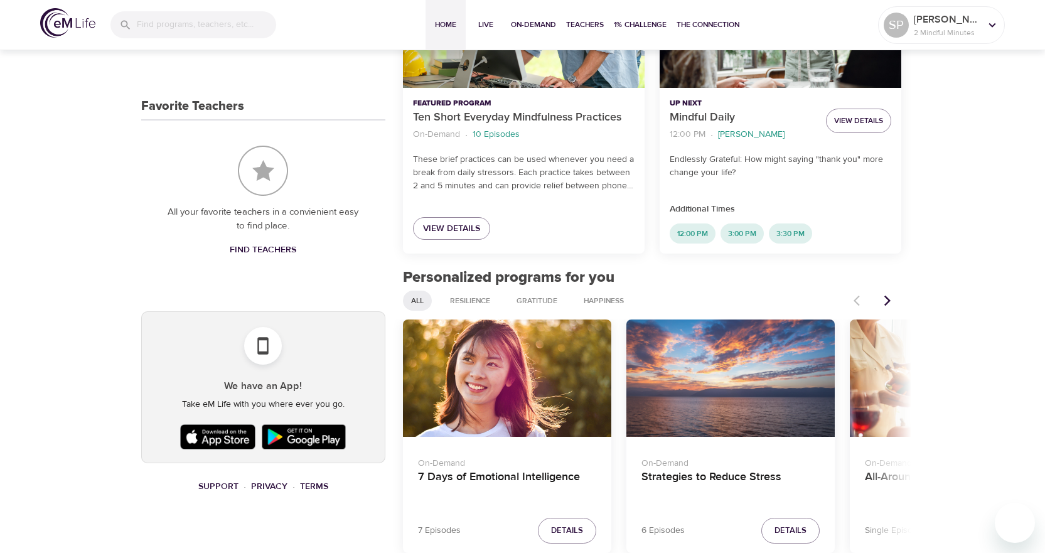
click at [756, 392] on div "Strategies to Reduce Stress" at bounding box center [731, 378] width 208 height 117
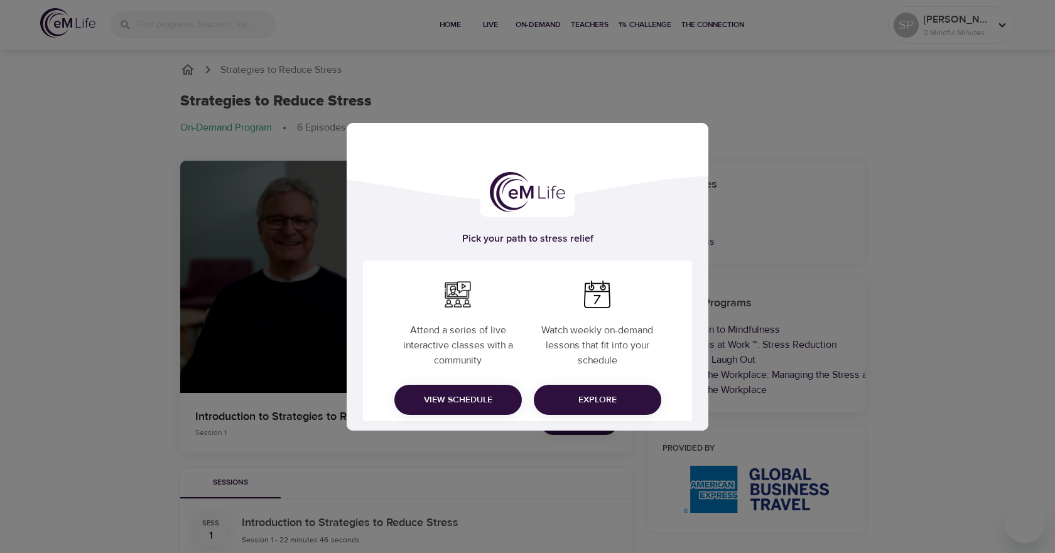
drag, startPoint x: 184, startPoint y: 99, endPoint x: 250, endPoint y: 100, distance: 66.5
click at [250, 100] on div "Pick your path to stress relief Attend a series of live interactive classes wit…" at bounding box center [527, 276] width 1055 height 553
click at [905, 168] on div "Pick your path to stress relief Attend a series of live interactive classes wit…" at bounding box center [527, 276] width 1055 height 553
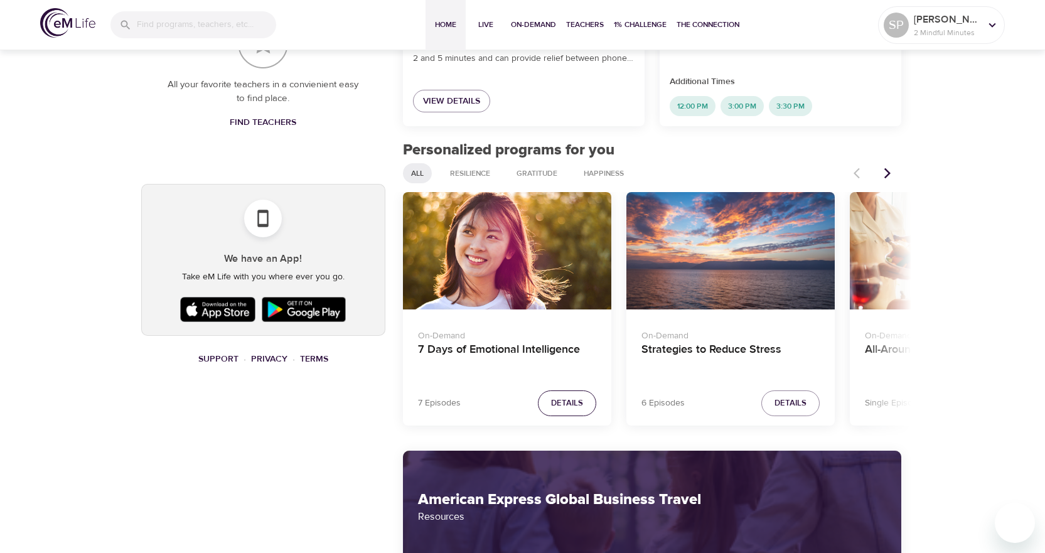
scroll to position [658, 0]
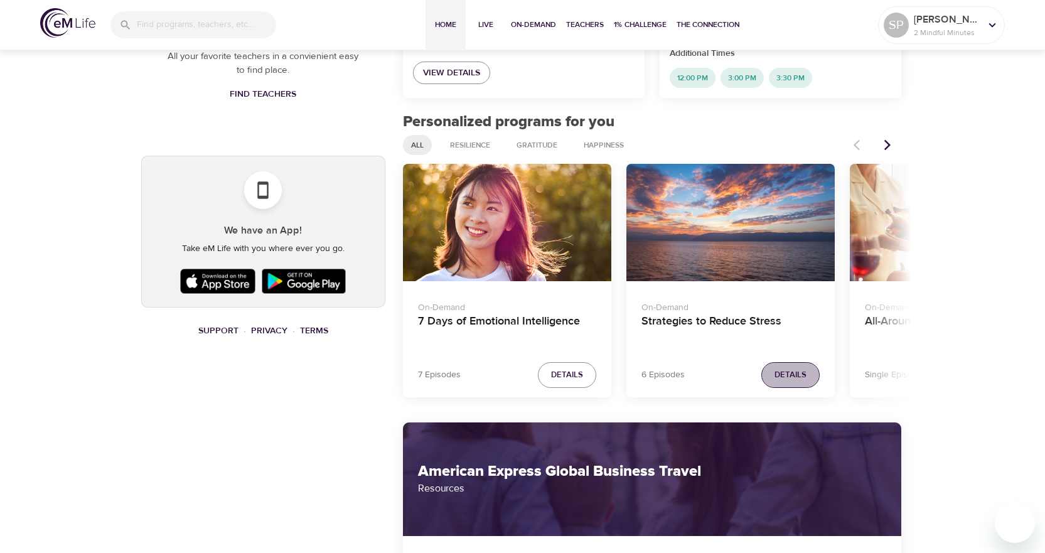
click at [767, 376] on button "Details" at bounding box center [790, 375] width 58 height 26
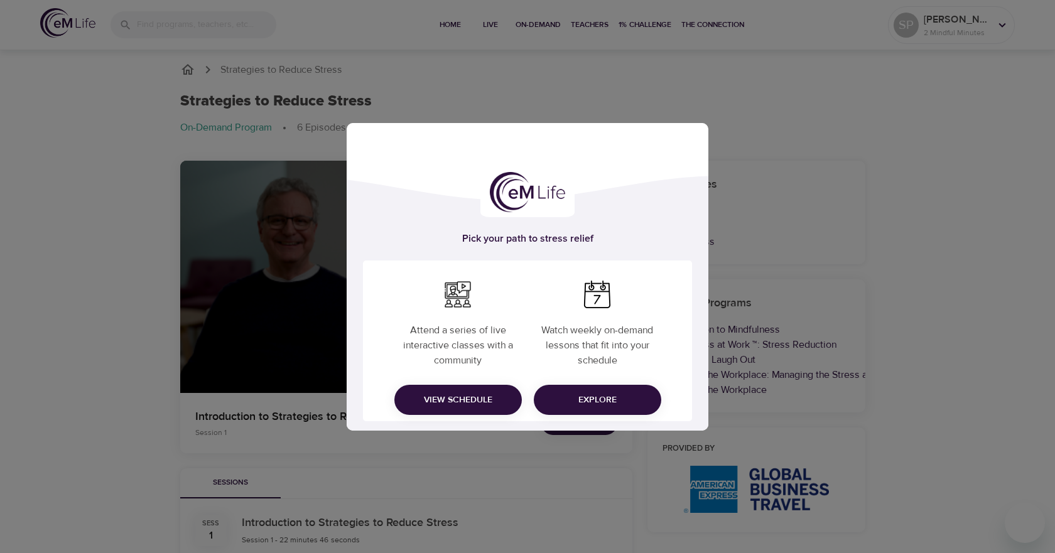
click at [459, 400] on span "View Schedule" at bounding box center [457, 400] width 107 height 16
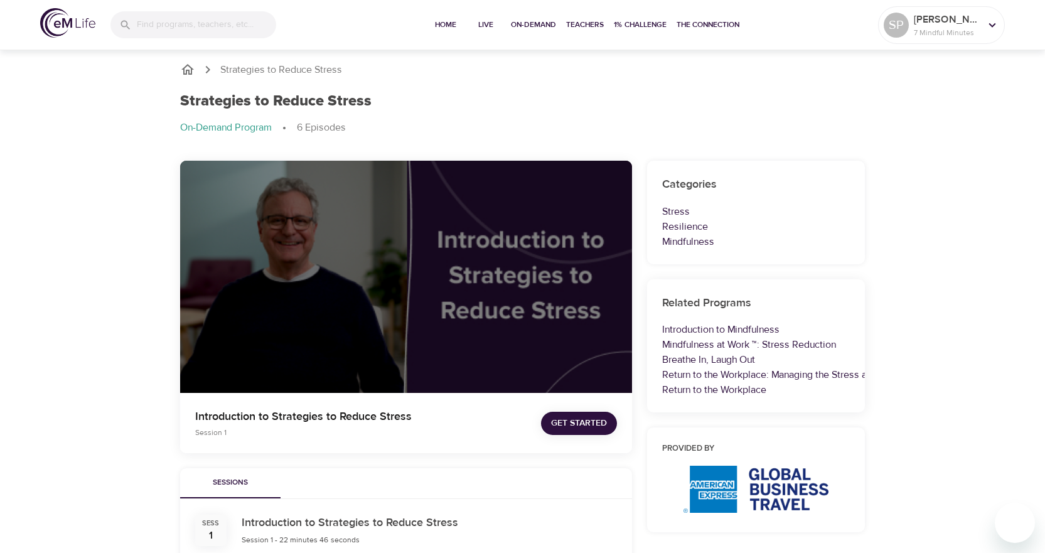
click at [61, 26] on img at bounding box center [67, 23] width 55 height 30
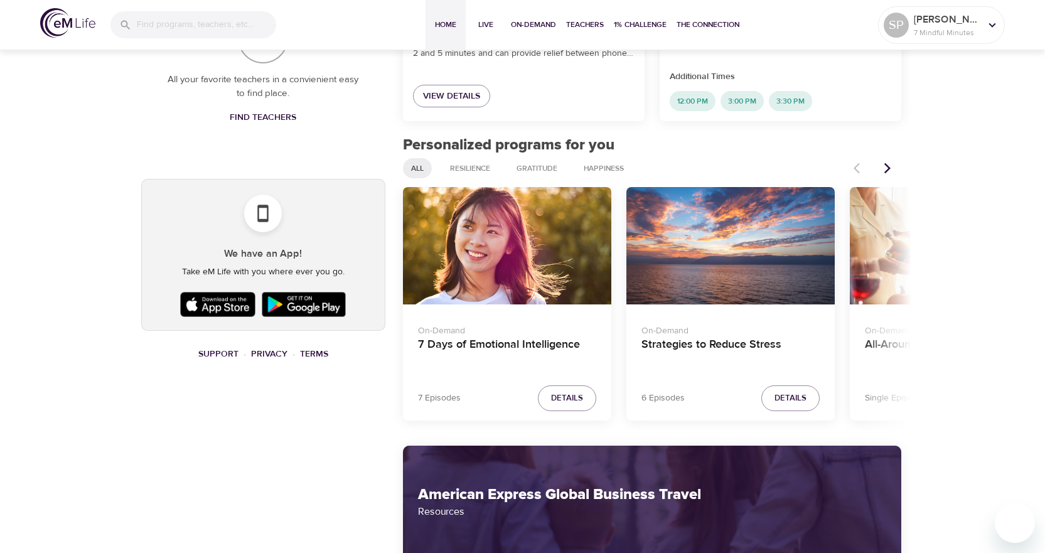
scroll to position [628, 0]
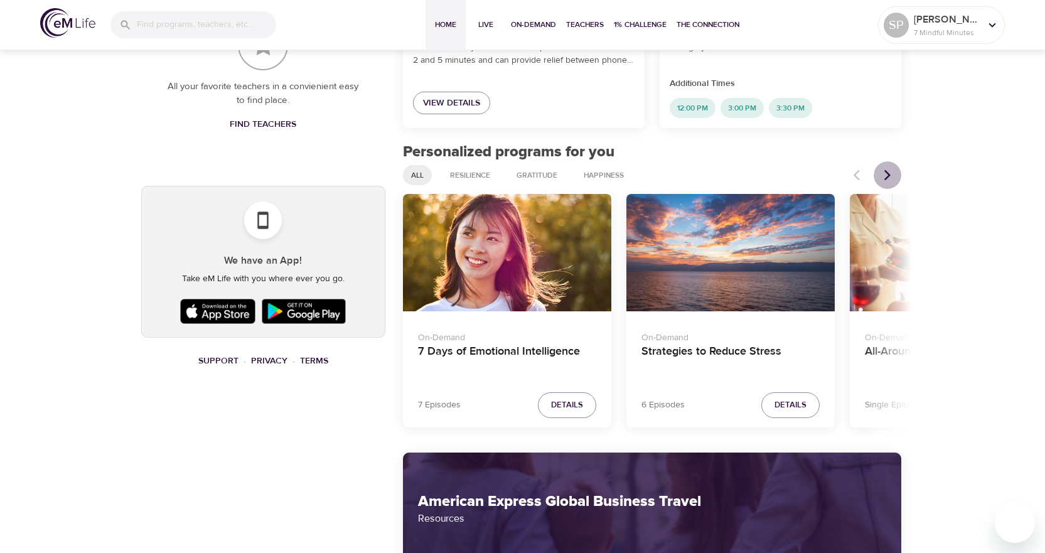
click at [892, 175] on icon "Next items" at bounding box center [887, 175] width 13 height 13
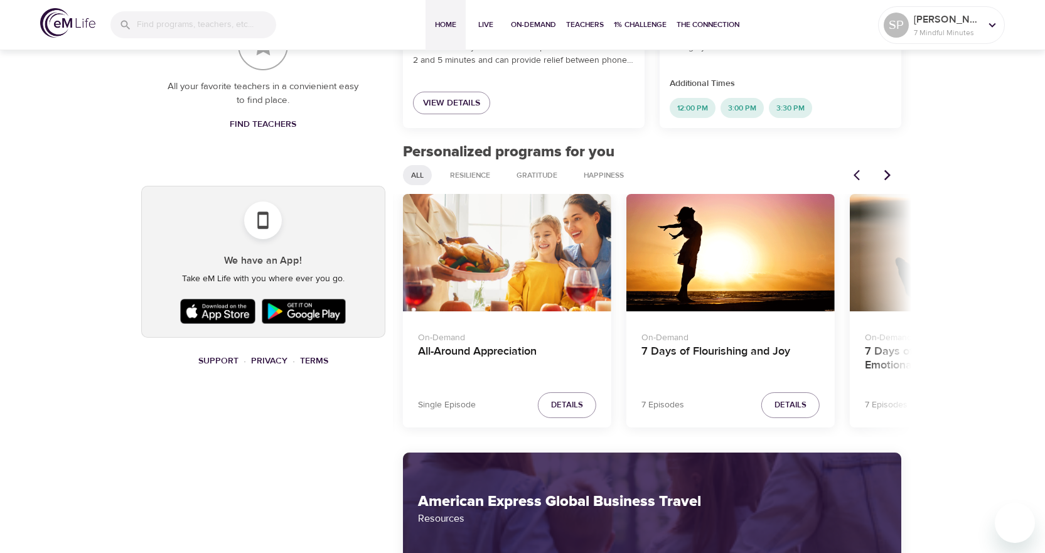
click at [892, 175] on icon "Next items" at bounding box center [887, 175] width 13 height 13
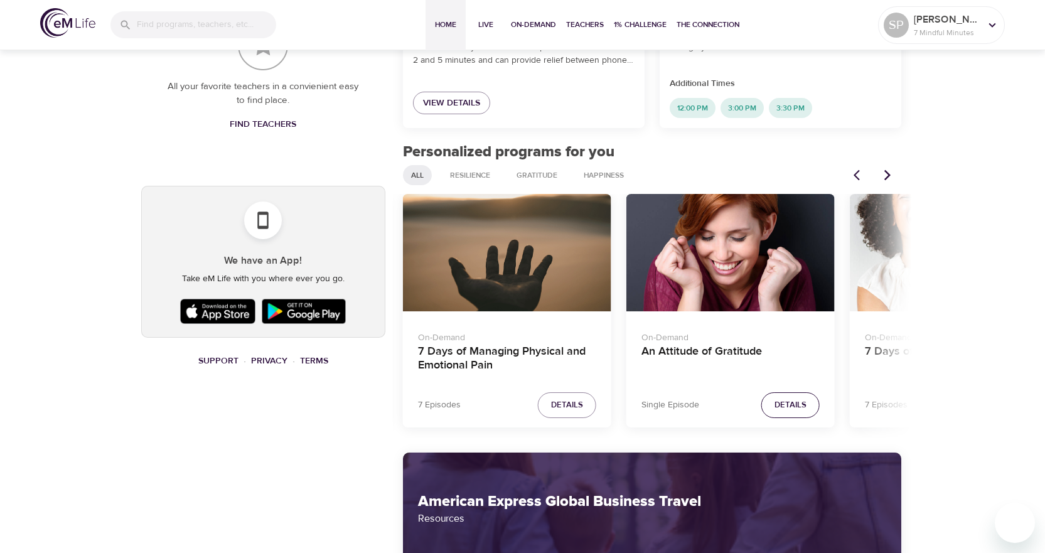
click at [791, 402] on span "Details" at bounding box center [791, 405] width 32 height 14
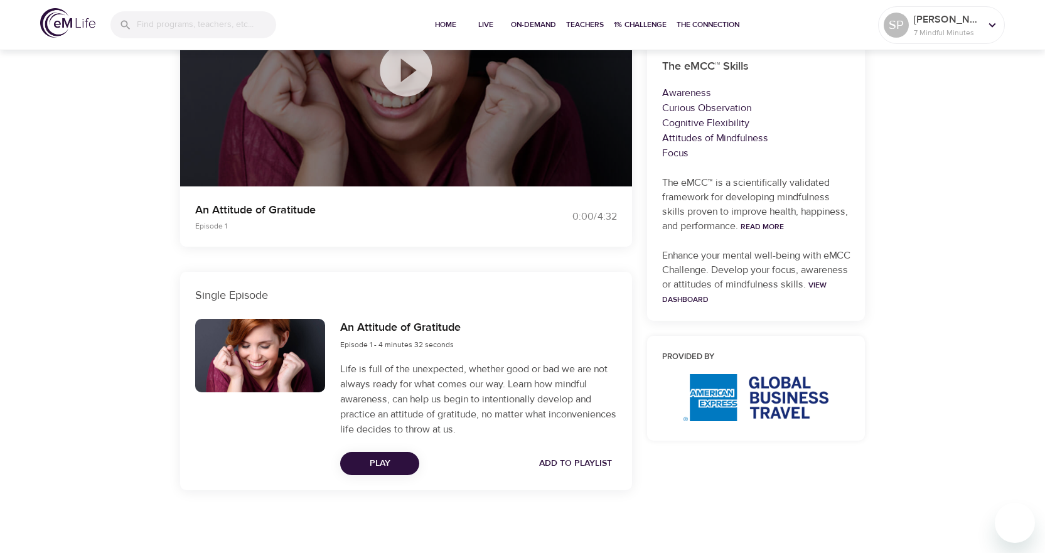
scroll to position [306, 0]
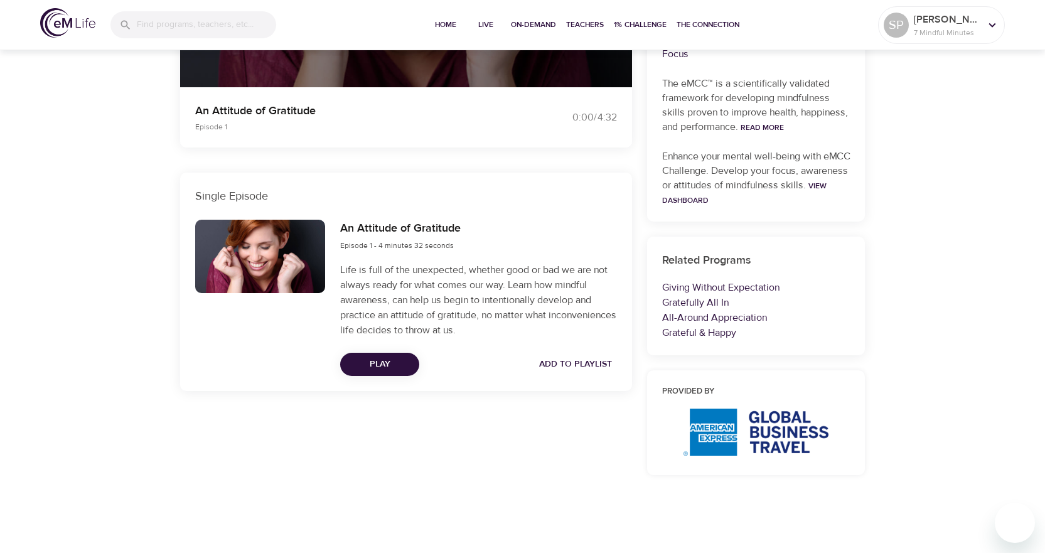
click at [393, 364] on span "Play" at bounding box center [379, 365] width 59 height 16
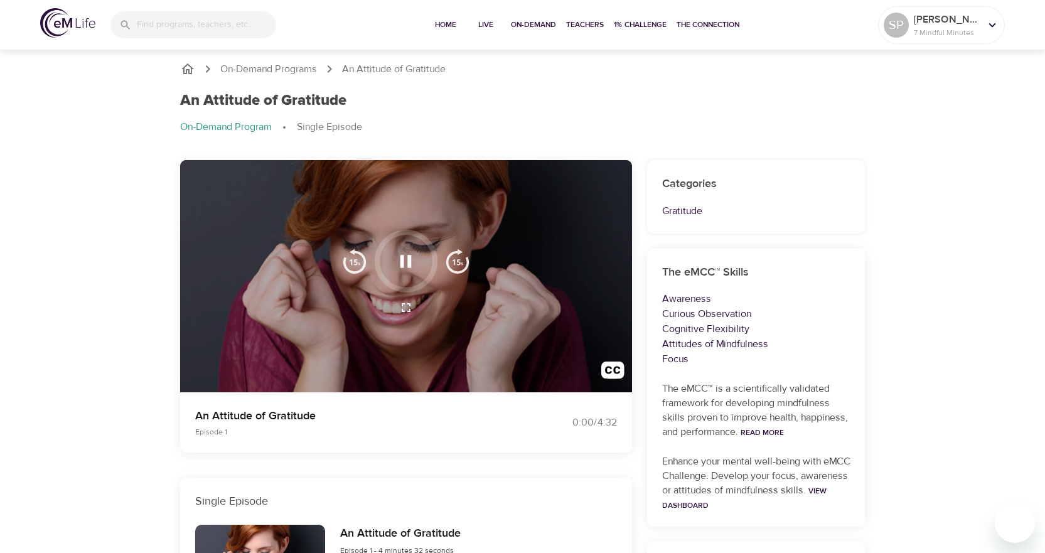
scroll to position [0, 0]
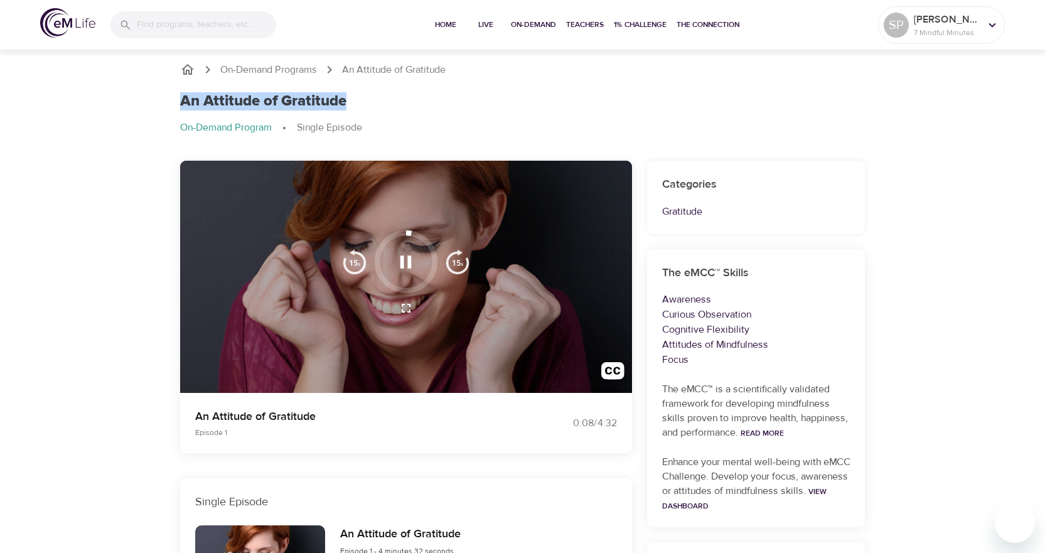
drag, startPoint x: 176, startPoint y: 99, endPoint x: 347, endPoint y: 105, distance: 170.2
click at [347, 105] on div "An Attitude of Gratitude On-Demand Program Single Episode" at bounding box center [523, 119] width 701 height 68
copy h1 "An Attitude of Gratitude"
